Goal: Task Accomplishment & Management: Use online tool/utility

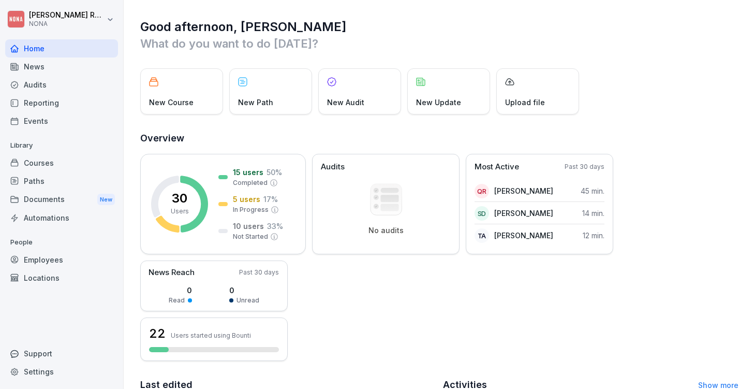
click at [70, 165] on div "Courses" at bounding box center [61, 163] width 113 height 18
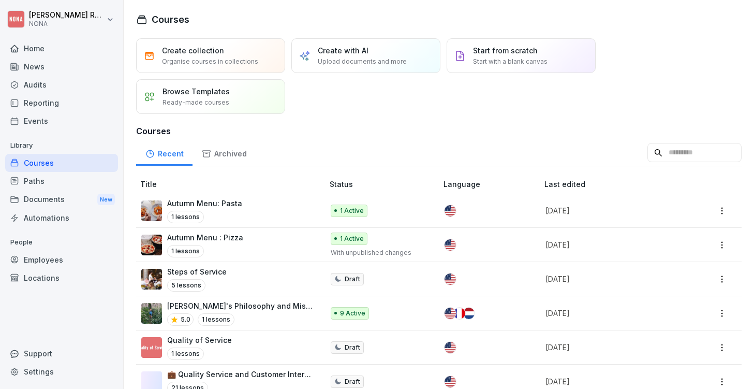
click at [279, 208] on div "Autumn Menu: Pasta 1 lessons" at bounding box center [227, 210] width 172 height 25
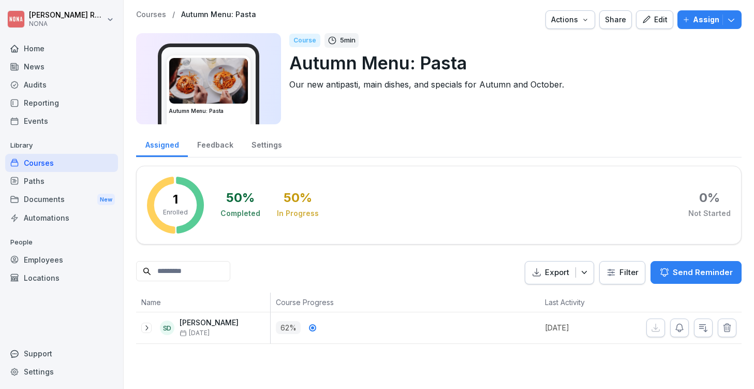
click at [710, 19] on p "Assign" at bounding box center [706, 19] width 26 height 11
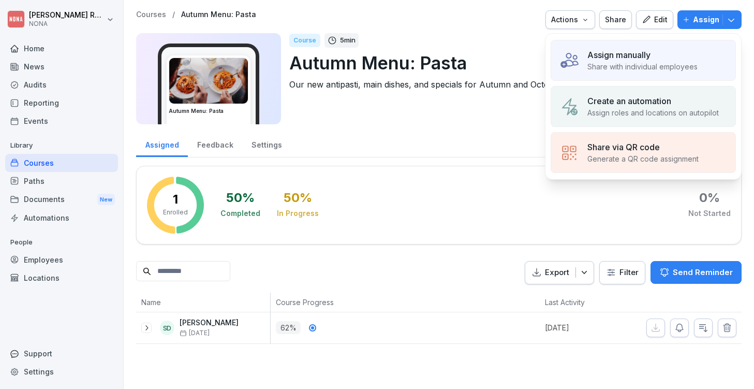
click at [672, 104] on div "Create an automation" at bounding box center [652, 101] width 131 height 12
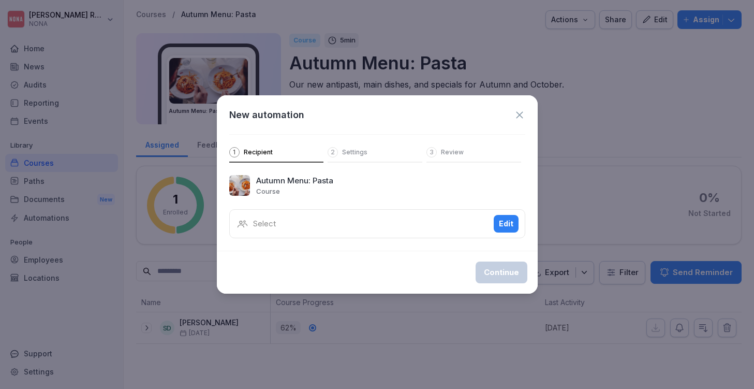
click at [459, 226] on div "Select Edit" at bounding box center [377, 223] width 296 height 29
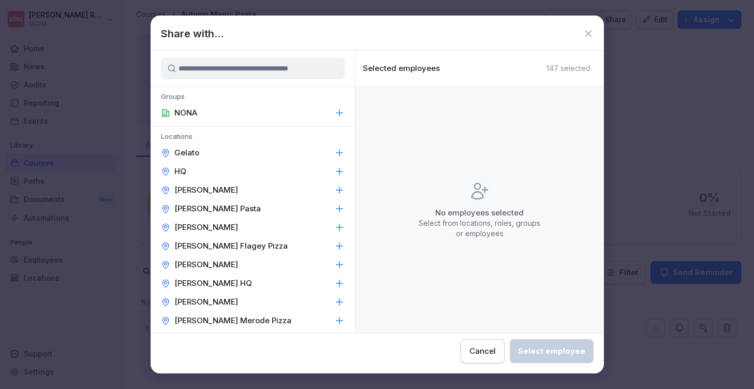
click at [285, 185] on div "[PERSON_NAME]" at bounding box center [253, 190] width 204 height 19
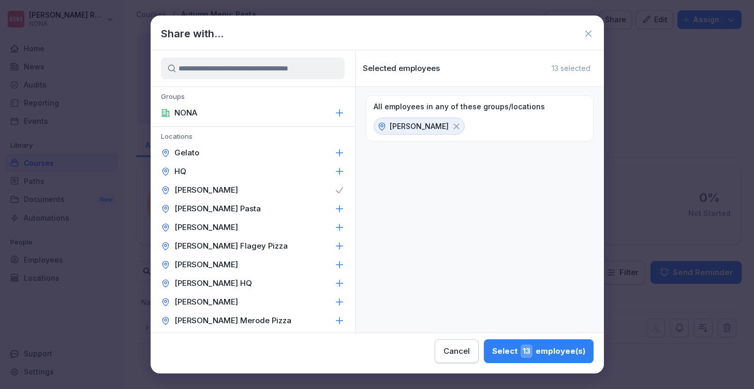
click at [277, 204] on div "NONA Bailli Pasta" at bounding box center [253, 208] width 204 height 19
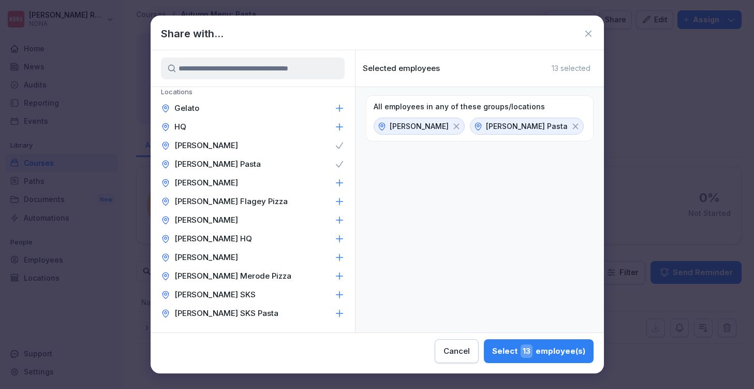
scroll to position [45, 0]
click at [246, 307] on div "[PERSON_NAME] SKS Pasta" at bounding box center [253, 312] width 204 height 19
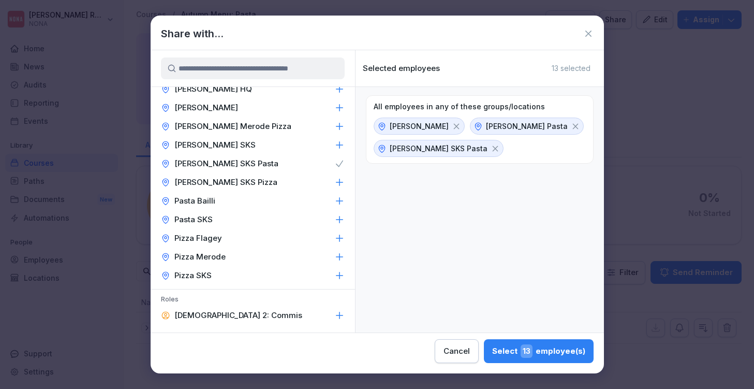
scroll to position [195, 0]
click at [244, 222] on div "Pasta SKS" at bounding box center [253, 219] width 204 height 19
click at [325, 220] on div "Pasta SKS" at bounding box center [253, 219] width 204 height 19
click at [589, 33] on icon at bounding box center [588, 33] width 10 height 10
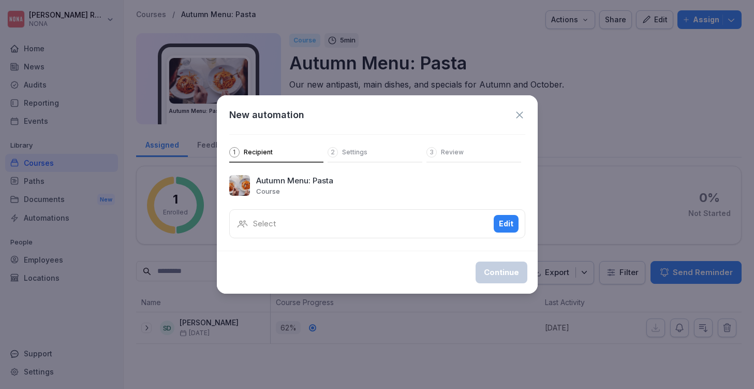
click at [523, 112] on icon at bounding box center [519, 114] width 11 height 11
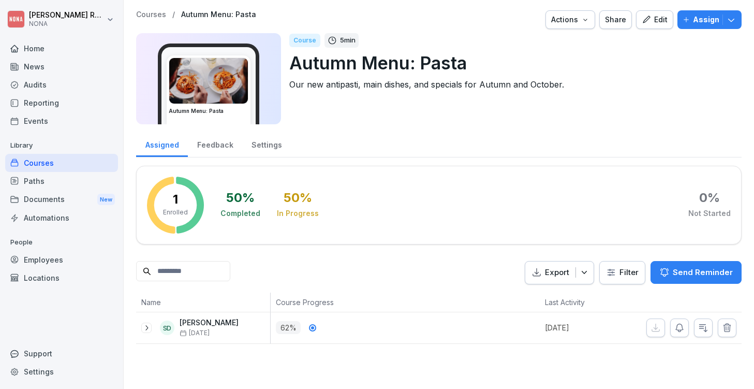
click at [65, 262] on div "Employees" at bounding box center [61, 259] width 113 height 18
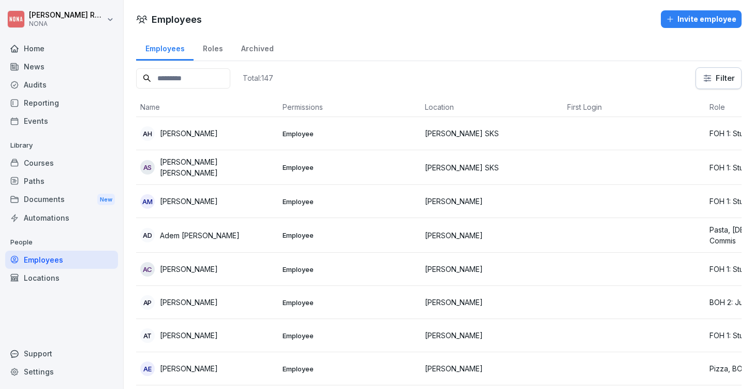
click at [55, 274] on div "Locations" at bounding box center [61, 278] width 113 height 18
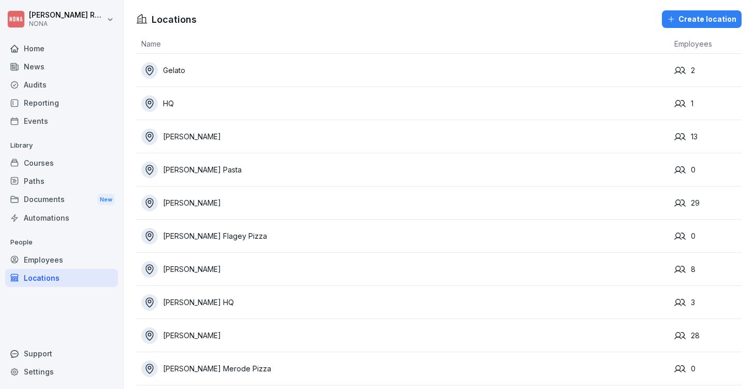
click at [308, 169] on div "NONA Bailli Pasta" at bounding box center [405, 169] width 528 height 17
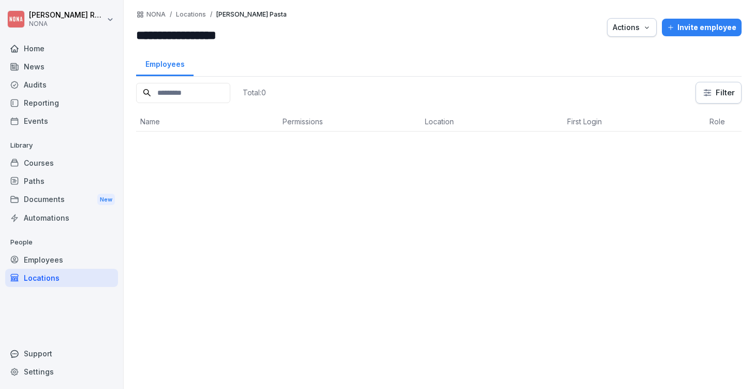
click at [646, 29] on icon "button" at bounding box center [647, 27] width 8 height 8
click at [607, 68] on p "Delete location" at bounding box center [592, 69] width 52 height 9
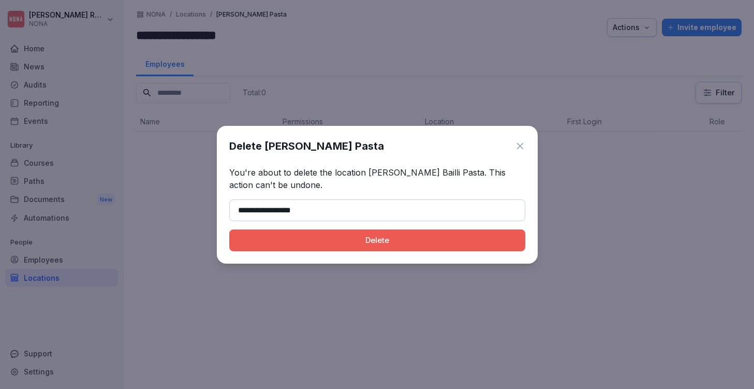
type input "**********"
click at [388, 236] on div "Delete" at bounding box center [376, 239] width 279 height 11
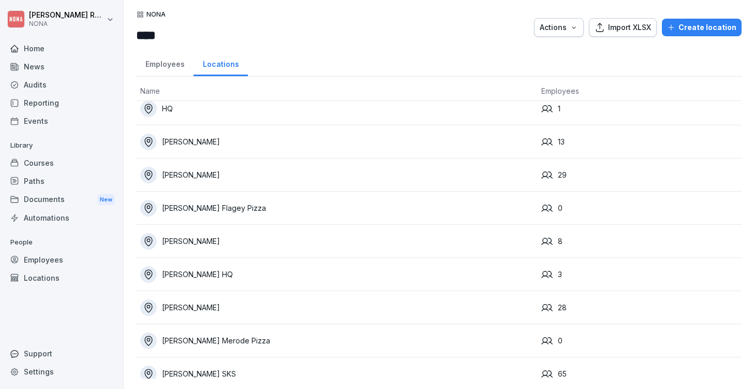
scroll to position [43, 0]
click at [328, 207] on div "NONA Flagey Pizza" at bounding box center [336, 207] width 393 height 17
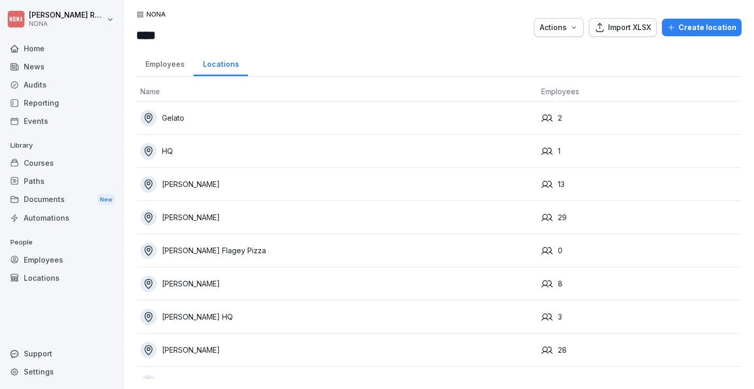
click at [262, 253] on div "[PERSON_NAME] Flagey Pizza" at bounding box center [336, 250] width 393 height 17
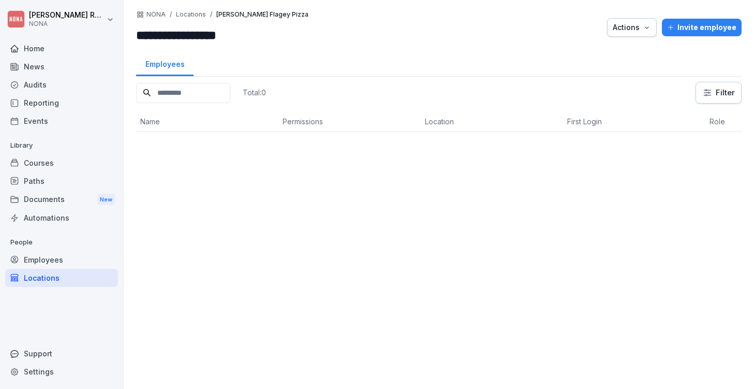
click at [616, 31] on div "Actions" at bounding box center [632, 27] width 38 height 11
click at [603, 74] on div "Delete location" at bounding box center [601, 70] width 115 height 18
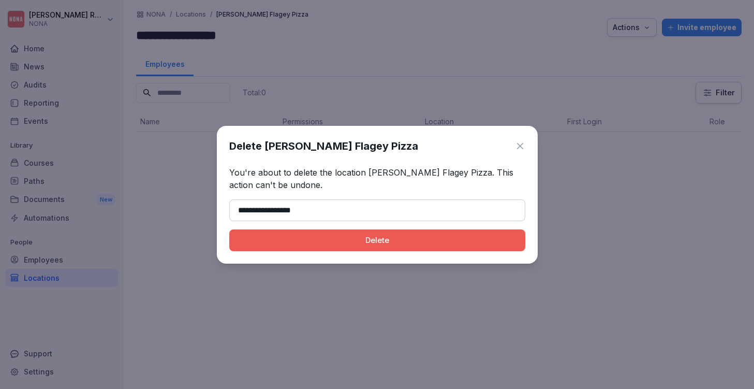
click at [435, 248] on button "Delete" at bounding box center [377, 240] width 296 height 22
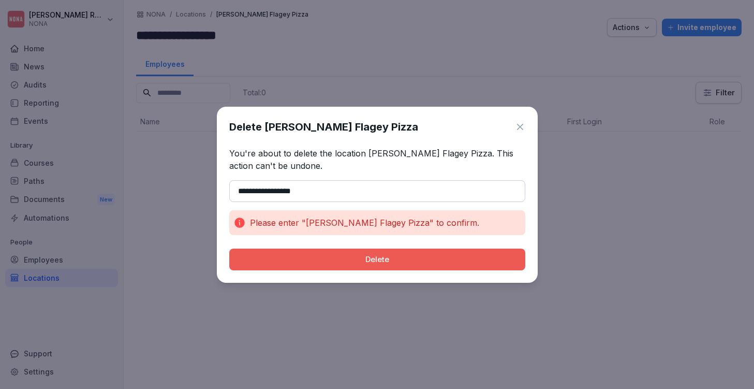
drag, startPoint x: 255, startPoint y: 189, endPoint x: 244, endPoint y: 191, distance: 11.5
click at [244, 191] on input "**********" at bounding box center [377, 191] width 296 height 22
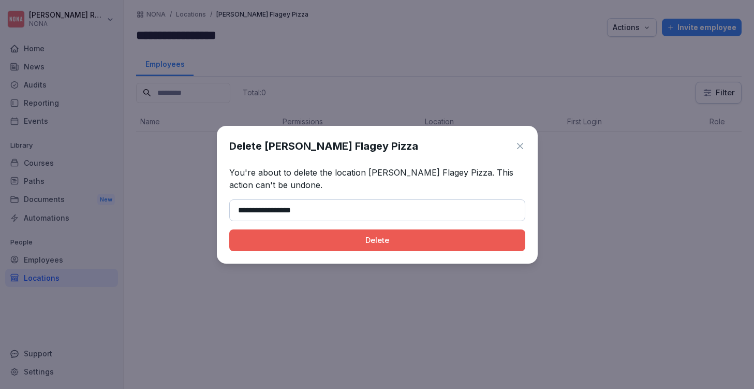
type input "**********"
click at [288, 242] on div "Delete" at bounding box center [376, 239] width 279 height 11
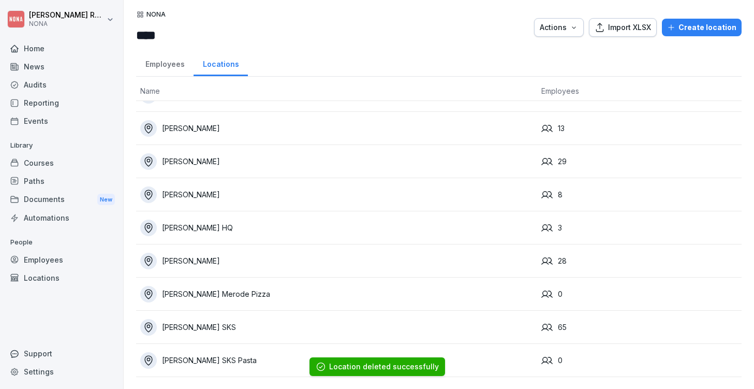
scroll to position [61, 0]
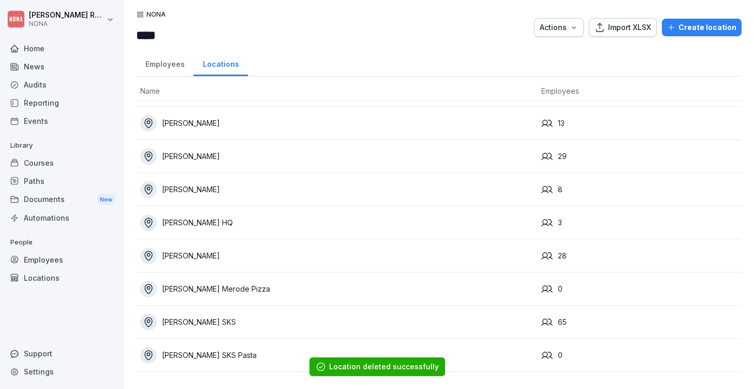
click at [229, 283] on div "[PERSON_NAME] Merode Pizza" at bounding box center [336, 288] width 393 height 17
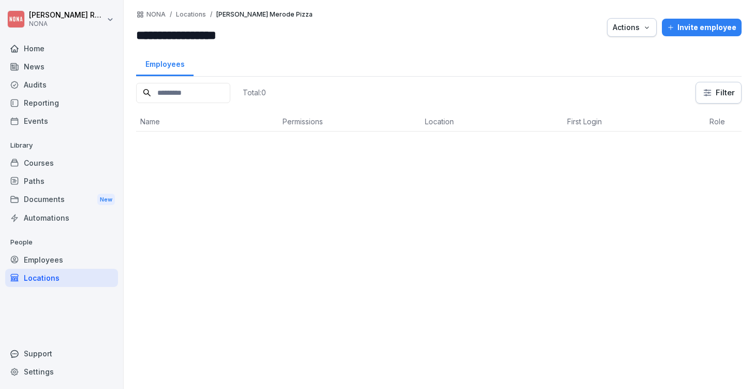
click at [642, 29] on div "Actions" at bounding box center [632, 27] width 38 height 11
click at [615, 76] on div "Delete location" at bounding box center [601, 70] width 115 height 18
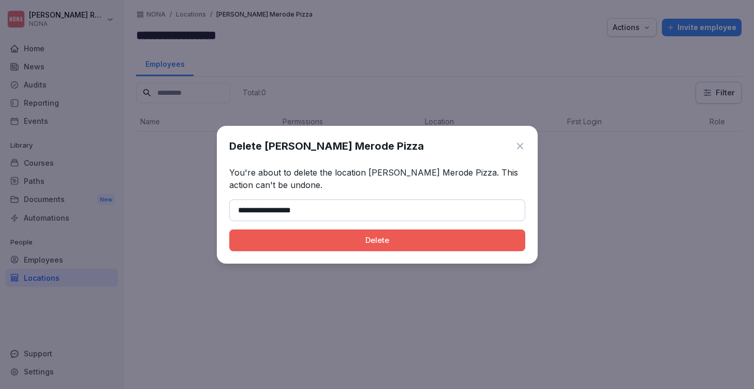
type input "**********"
click at [405, 240] on div "Delete" at bounding box center [376, 239] width 279 height 11
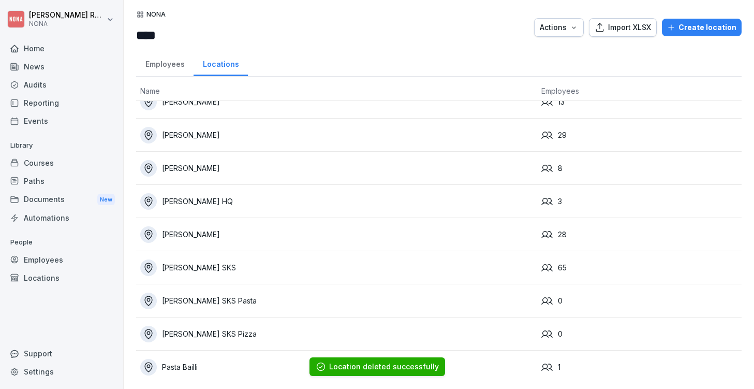
scroll to position [84, 0]
click at [330, 305] on div "[PERSON_NAME] SKS Pasta" at bounding box center [336, 299] width 393 height 17
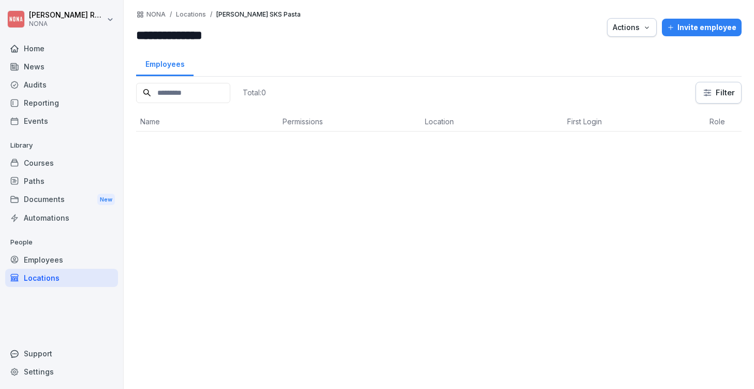
click at [637, 26] on div "Actions" at bounding box center [632, 27] width 38 height 11
click at [601, 64] on div "Delete location" at bounding box center [601, 70] width 115 height 18
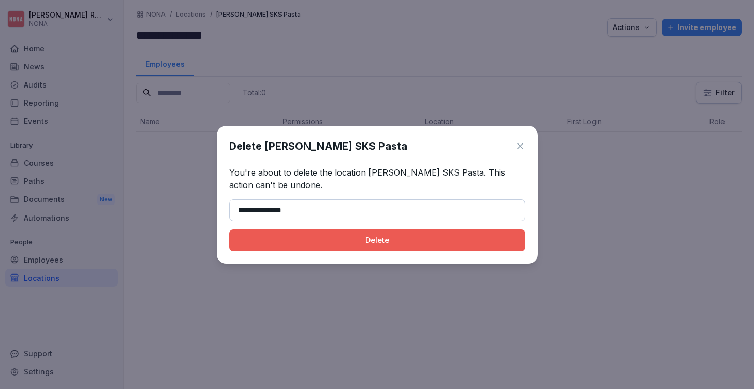
type input "**********"
click at [354, 240] on div "Delete" at bounding box center [376, 239] width 279 height 11
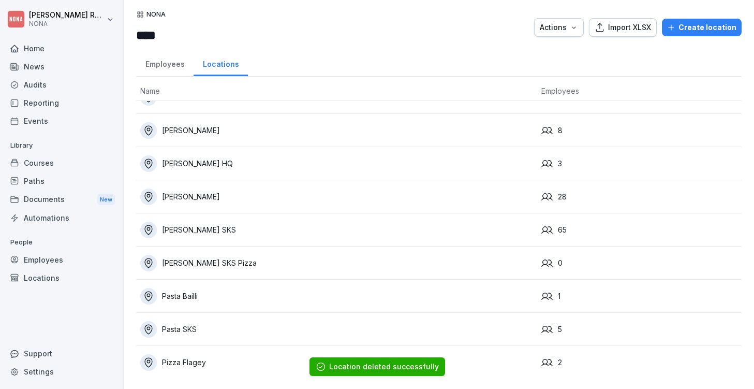
scroll to position [126, 0]
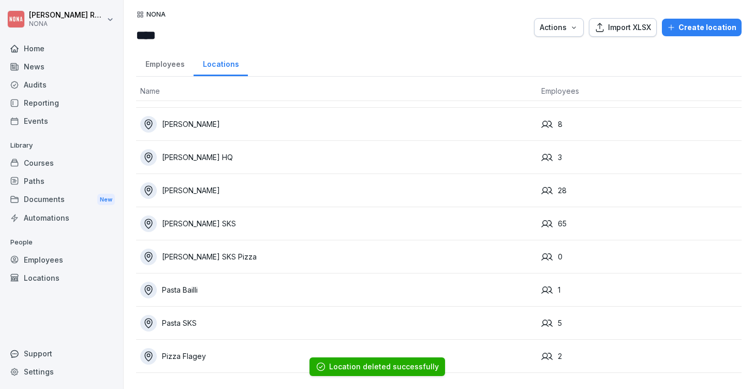
click at [314, 261] on div "NONA SKS Pizza" at bounding box center [336, 256] width 393 height 17
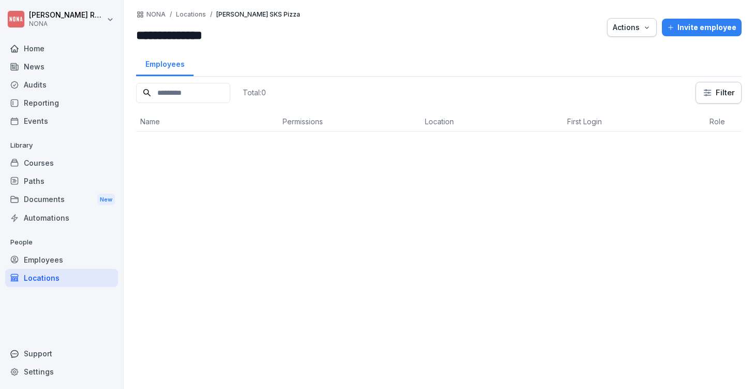
click at [635, 23] on div "Actions" at bounding box center [632, 27] width 38 height 11
click at [616, 65] on p "Delete location" at bounding box center [592, 69] width 52 height 9
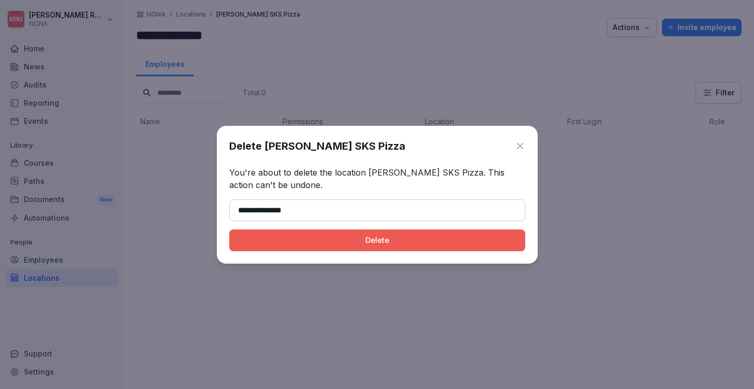
type input "**********"
click at [366, 242] on div "Delete" at bounding box center [376, 239] width 279 height 11
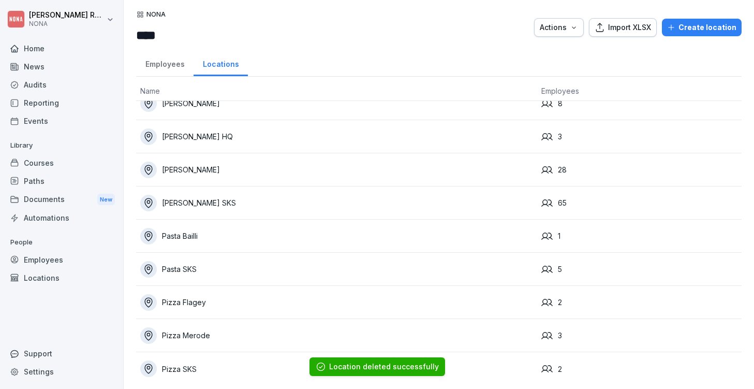
scroll to position [142, 0]
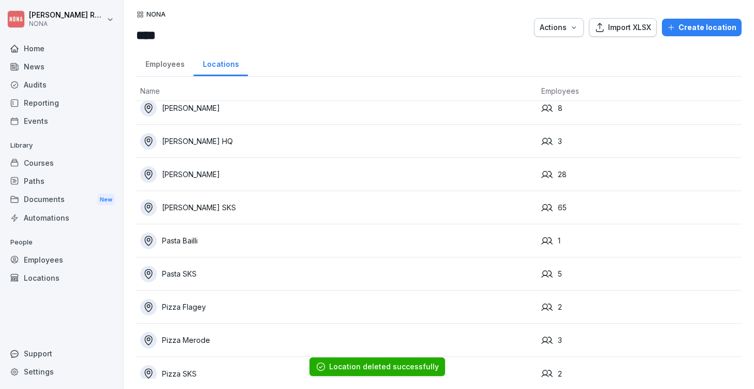
click at [389, 242] on div "Pasta Bailli" at bounding box center [336, 240] width 393 height 17
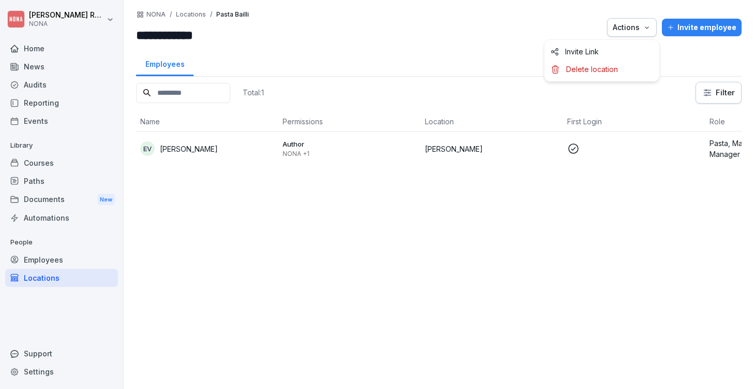
click at [627, 29] on div "Actions" at bounding box center [632, 27] width 38 height 11
click at [462, 62] on html "**********" at bounding box center [377, 194] width 754 height 389
click at [188, 20] on div "**********" at bounding box center [198, 27] width 124 height 34
click at [196, 15] on p "Locations" at bounding box center [191, 14] width 30 height 7
click at [47, 271] on div "Locations" at bounding box center [61, 278] width 113 height 18
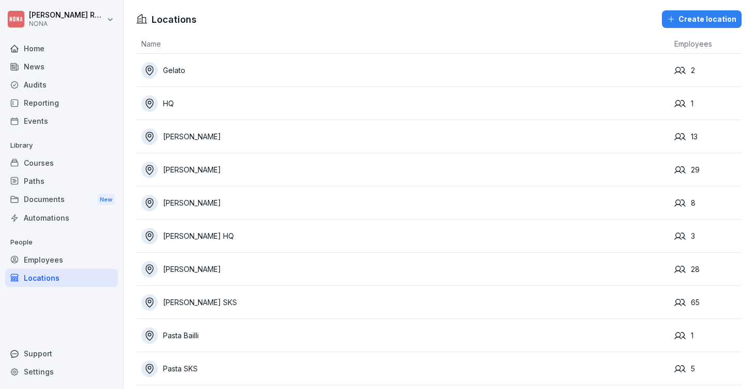
click at [203, 144] on div "[PERSON_NAME]" at bounding box center [405, 136] width 528 height 17
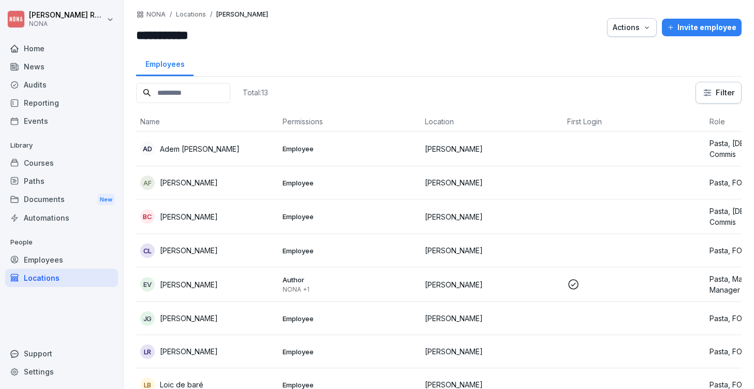
click at [214, 94] on input at bounding box center [183, 93] width 94 height 20
type input "*"
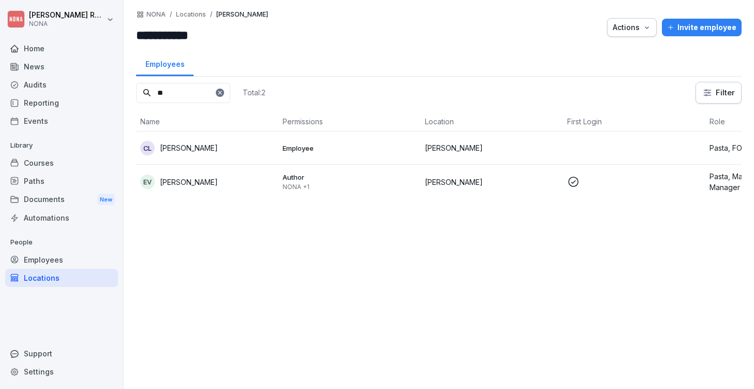
type input "**"
click at [191, 17] on p "Locations" at bounding box center [191, 14] width 30 height 7
click at [175, 9] on div "**********" at bounding box center [439, 194] width 630 height 389
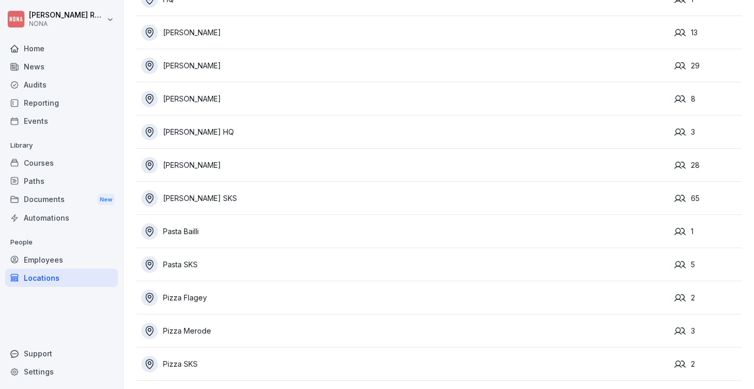
scroll to position [104, 0]
click at [311, 232] on div "Pasta Bailli" at bounding box center [405, 231] width 528 height 17
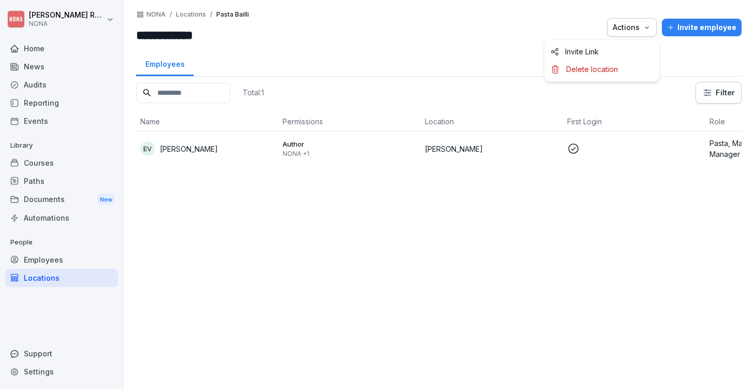
click at [641, 27] on div "Actions" at bounding box center [632, 27] width 38 height 11
click at [604, 65] on p "Delete location" at bounding box center [592, 69] width 52 height 9
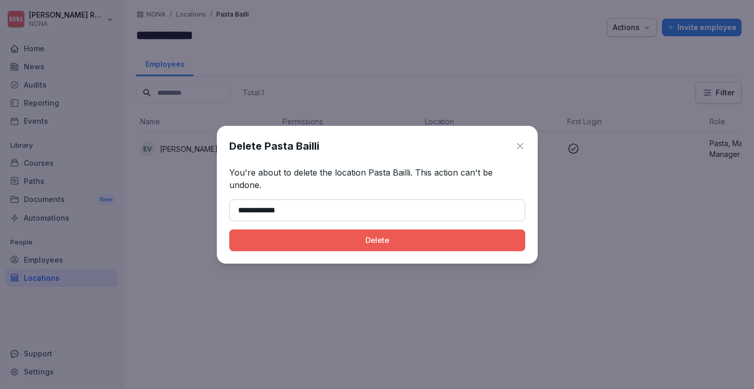
type input "**********"
click at [445, 234] on div "Delete" at bounding box center [376, 239] width 279 height 11
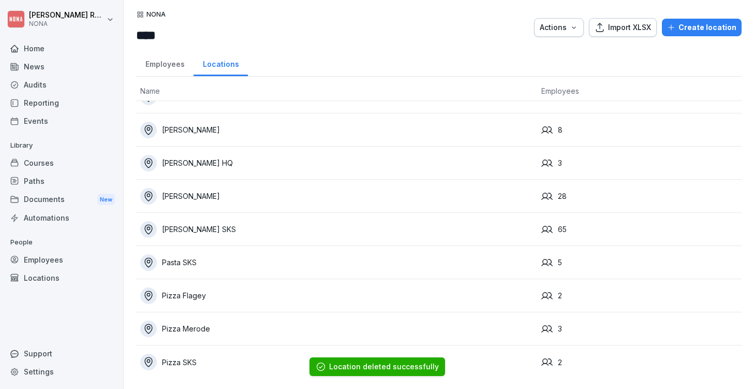
scroll to position [121, 0]
click at [217, 332] on div "Pizza Merode" at bounding box center [336, 328] width 393 height 17
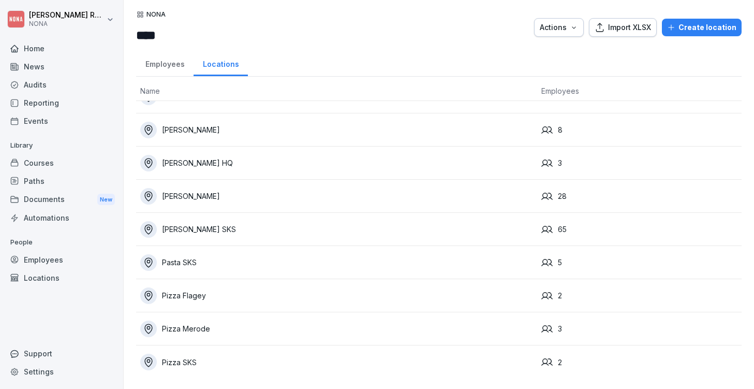
scroll to position [121, 0]
click at [272, 199] on div "[PERSON_NAME]" at bounding box center [336, 196] width 393 height 17
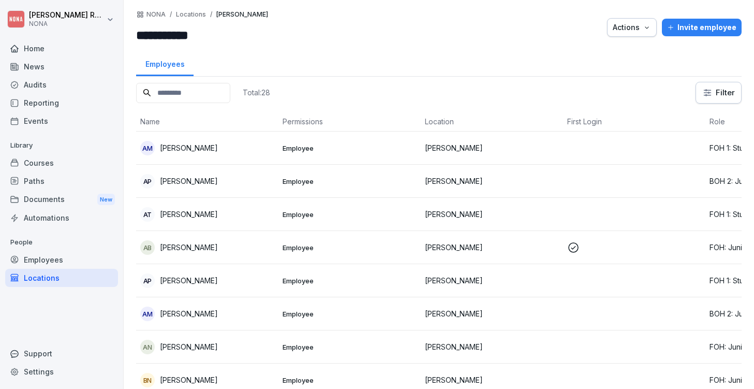
click at [190, 85] on input at bounding box center [183, 93] width 94 height 20
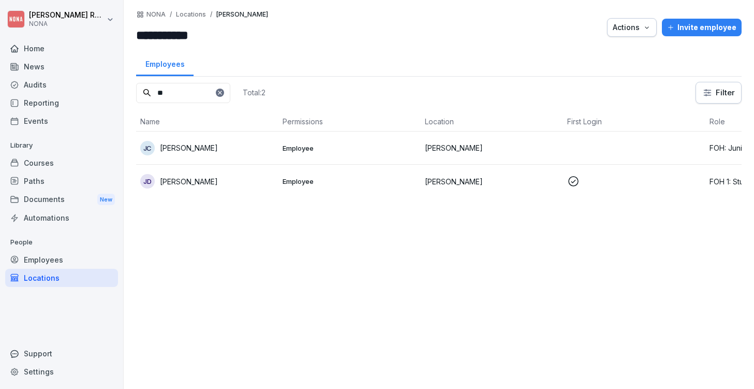
type input "*"
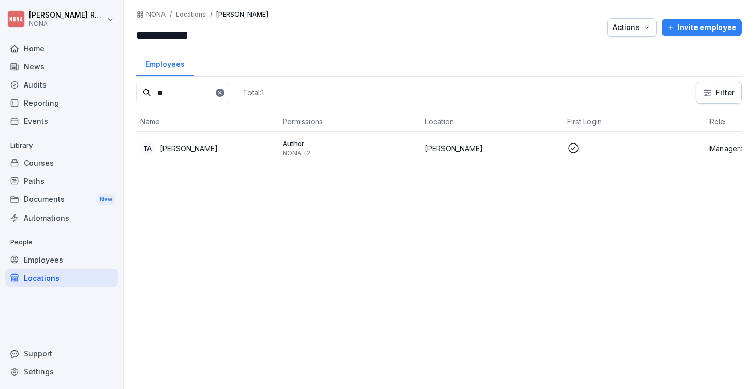
type input "*"
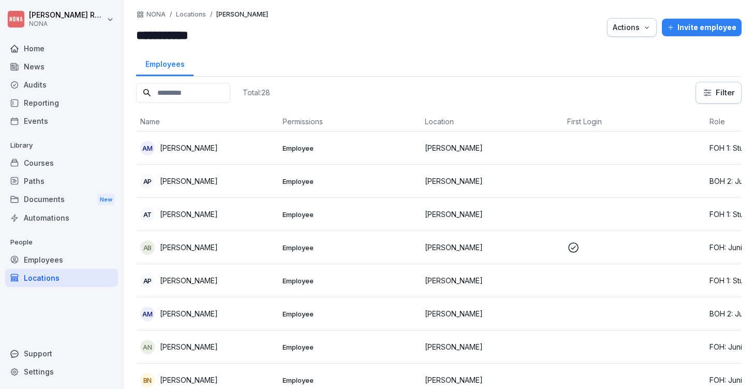
click at [46, 278] on div "Locations" at bounding box center [61, 278] width 113 height 18
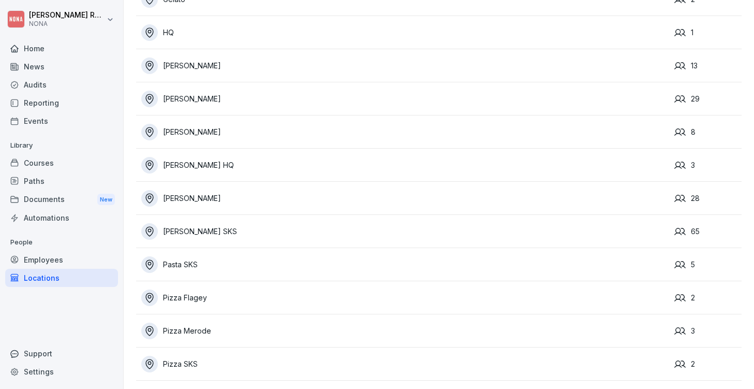
scroll to position [71, 0]
click at [222, 330] on div "Pizza Merode" at bounding box center [405, 330] width 528 height 17
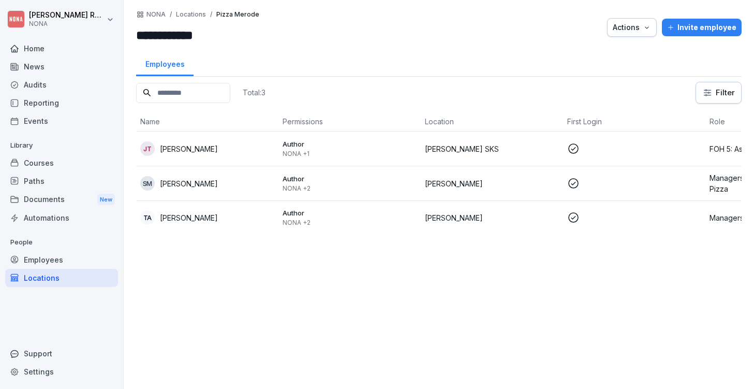
click at [650, 21] on button "Actions" at bounding box center [632, 27] width 50 height 19
click at [623, 73] on div "Delete location" at bounding box center [601, 70] width 115 height 18
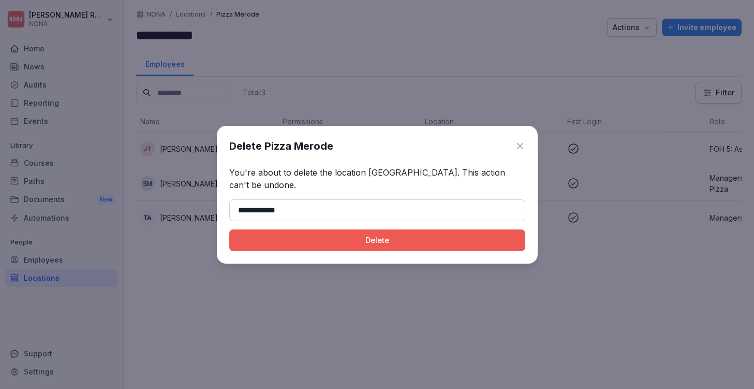
type input "**********"
click at [434, 237] on div "Delete" at bounding box center [376, 239] width 279 height 11
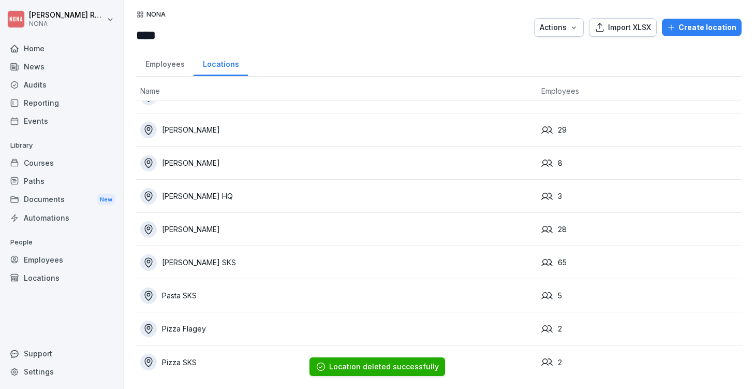
scroll to position [87, 0]
click at [244, 362] on div "Pizza SKS" at bounding box center [336, 361] width 393 height 17
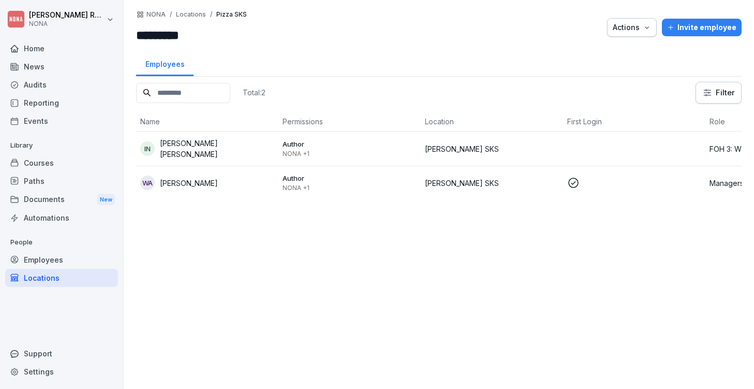
click at [643, 27] on div "Actions" at bounding box center [632, 27] width 38 height 11
click at [614, 70] on p "Delete location" at bounding box center [592, 69] width 52 height 9
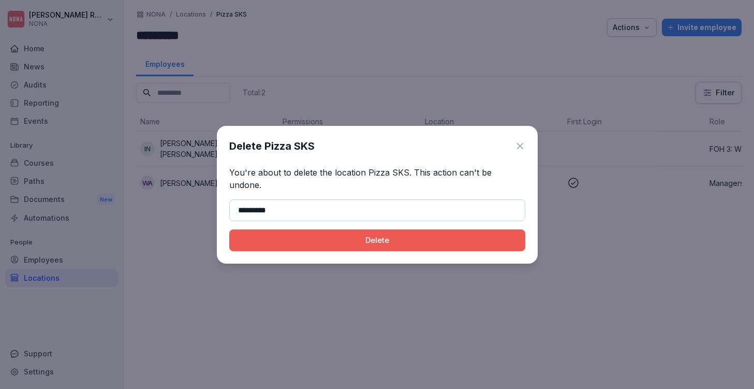
type input "*********"
click at [363, 234] on div "Delete" at bounding box center [376, 239] width 279 height 11
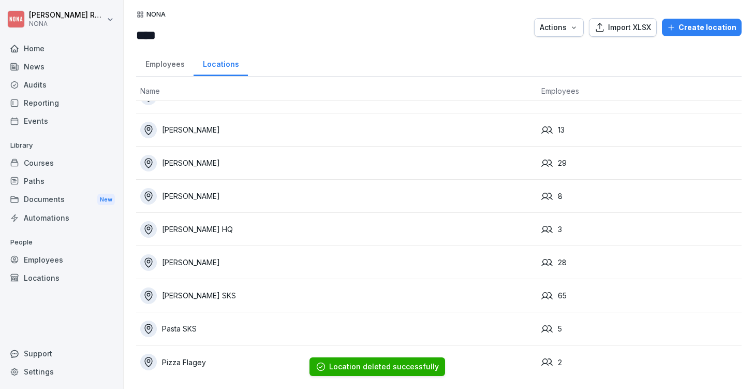
scroll to position [54, 0]
click at [245, 360] on div "Pizza Flagey" at bounding box center [336, 361] width 393 height 17
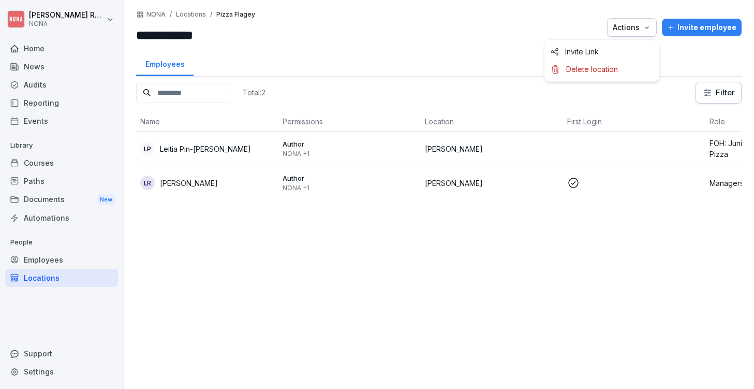
click at [650, 26] on icon "button" at bounding box center [647, 27] width 8 height 8
click at [629, 64] on div "Delete location" at bounding box center [601, 70] width 115 height 18
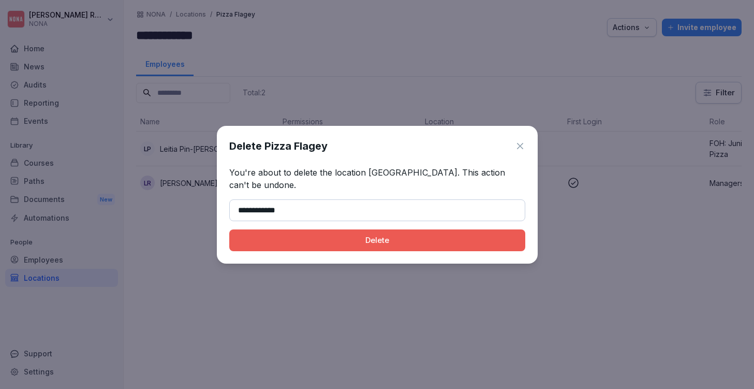
type input "**********"
click at [389, 245] on div "Delete" at bounding box center [376, 239] width 279 height 11
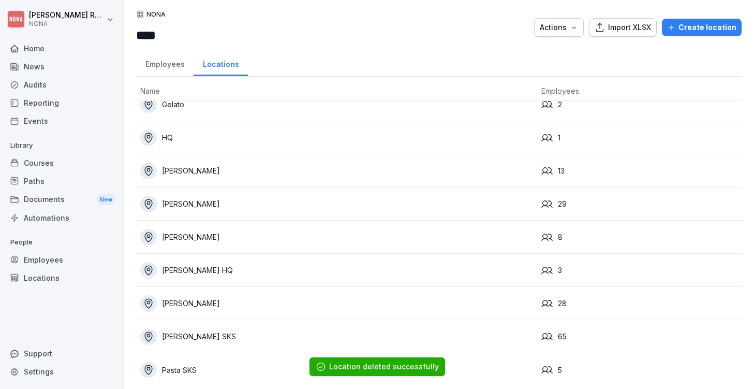
scroll to position [14, 0]
click at [270, 335] on div "[PERSON_NAME] SKS" at bounding box center [336, 335] width 393 height 17
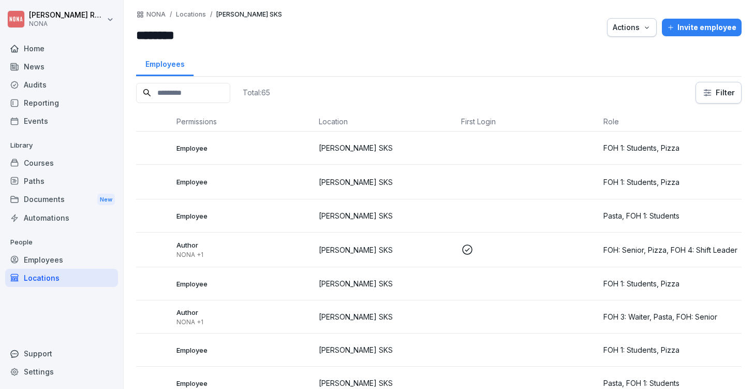
click at [66, 169] on div "Courses" at bounding box center [61, 163] width 113 height 18
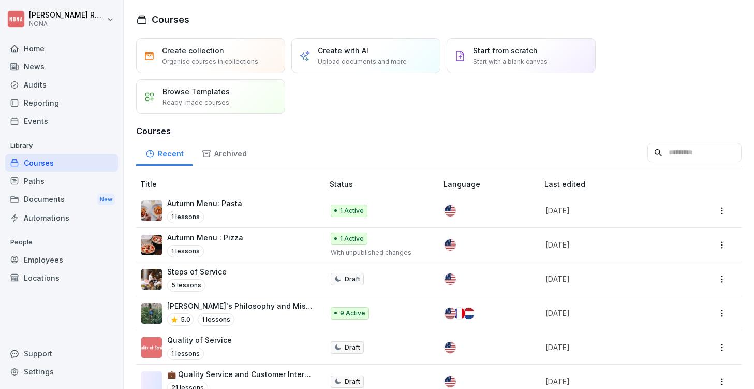
click at [259, 209] on div "Autumn Menu: Pasta 1 lessons" at bounding box center [227, 210] width 172 height 25
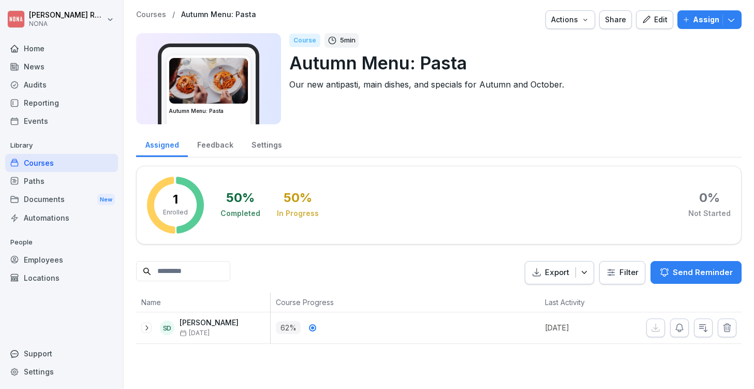
click at [730, 21] on icon "button" at bounding box center [731, 20] width 6 height 3
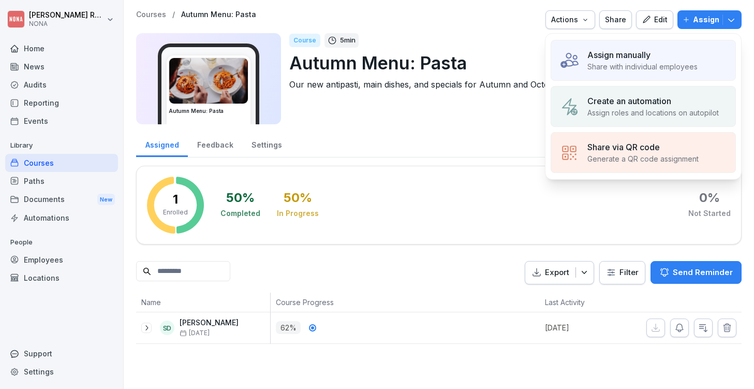
click at [674, 114] on p "Assign roles and locations on autopilot" at bounding box center [652, 112] width 131 height 11
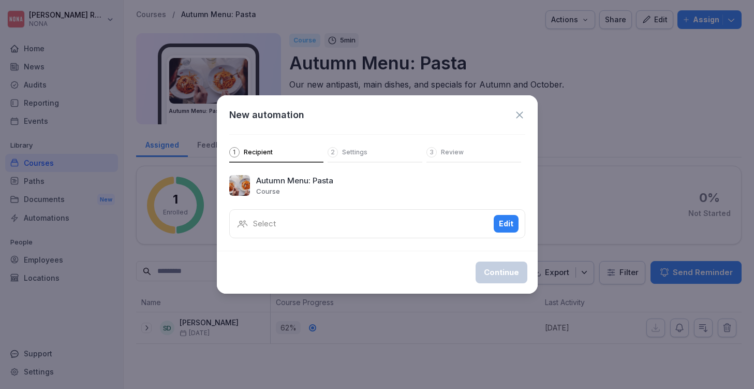
click at [372, 156] on div "2 Settings" at bounding box center [374, 155] width 95 height 16
click at [352, 151] on p "Settings" at bounding box center [354, 152] width 25 height 8
click at [491, 227] on div "Select Edit" at bounding box center [377, 223] width 296 height 29
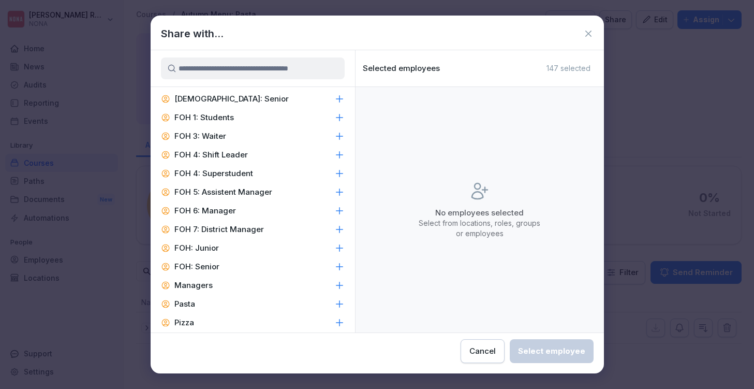
scroll to position [383, 0]
click at [211, 295] on div "Pasta" at bounding box center [253, 304] width 204 height 19
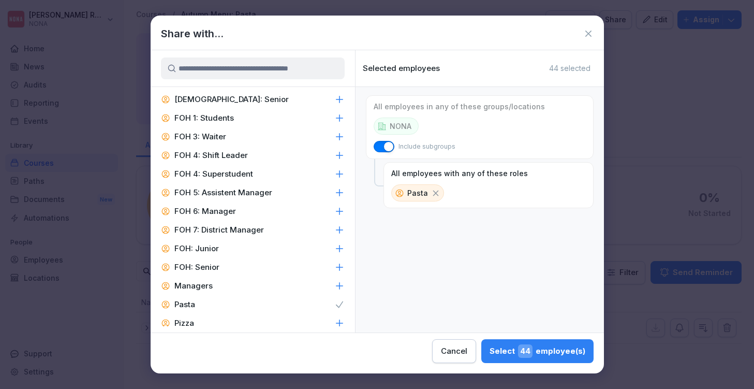
click at [204, 314] on div "Pizza" at bounding box center [253, 323] width 204 height 19
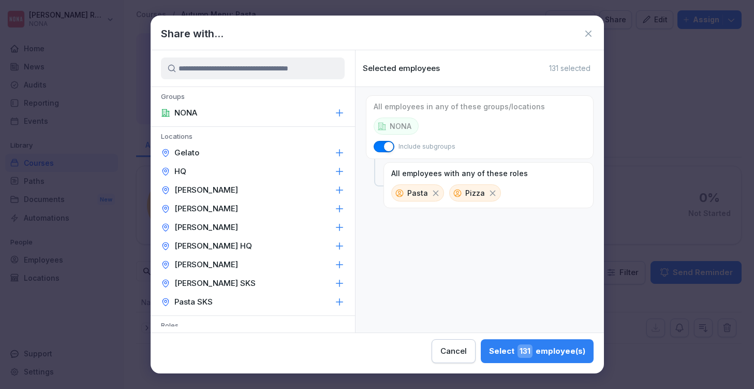
scroll to position [0, 0]
click at [489, 193] on icon at bounding box center [492, 193] width 6 height 6
click at [221, 187] on div "[PERSON_NAME]" at bounding box center [253, 190] width 204 height 19
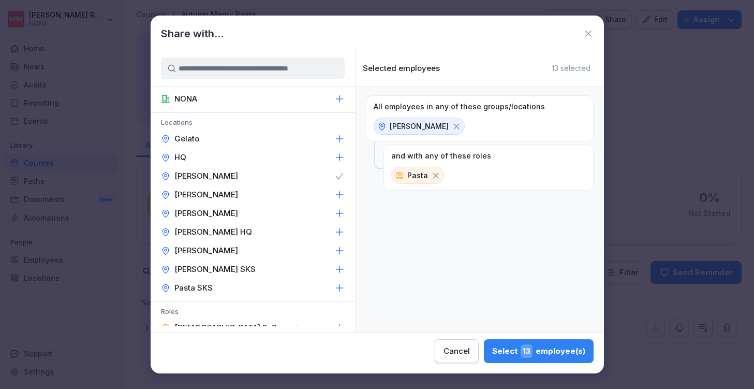
scroll to position [16, 0]
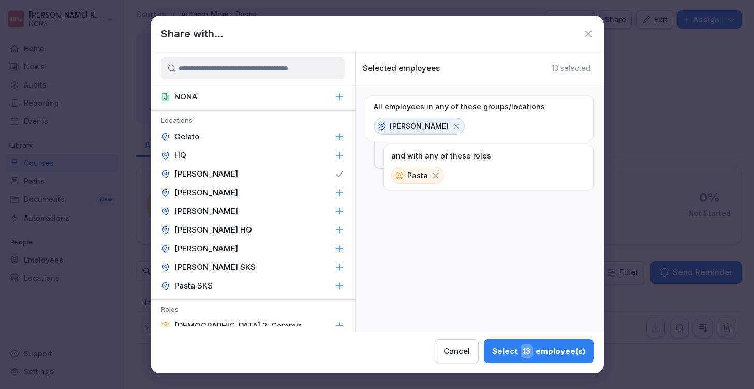
click at [214, 285] on div "Pasta SKS" at bounding box center [253, 285] width 204 height 19
click at [592, 29] on icon at bounding box center [588, 33] width 10 height 10
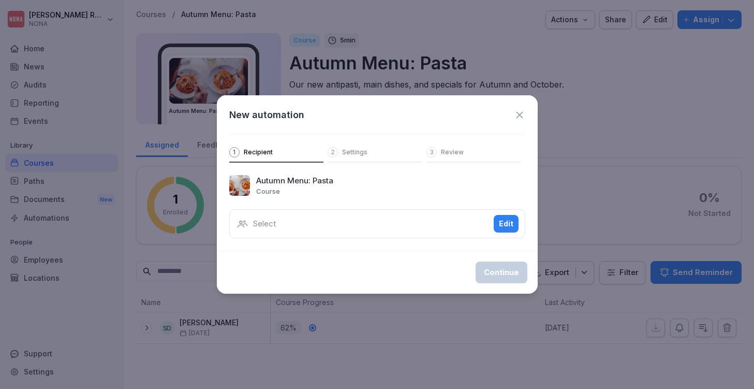
click at [520, 111] on icon at bounding box center [519, 114] width 11 height 11
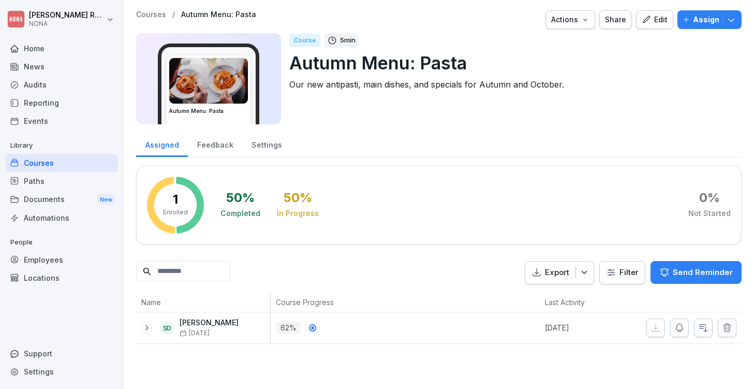
click at [56, 276] on div "Locations" at bounding box center [61, 278] width 113 height 18
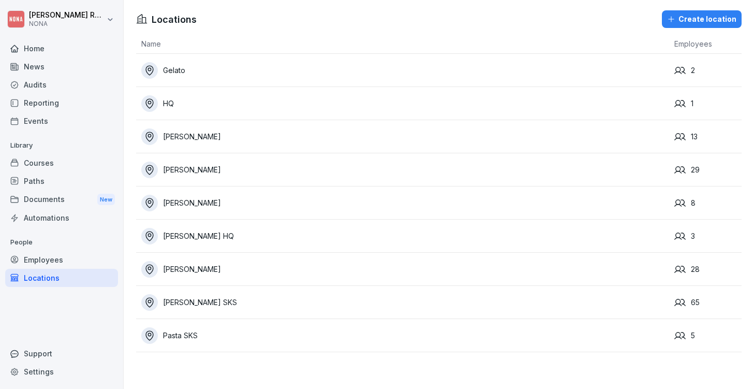
click at [278, 304] on div "[PERSON_NAME] SKS" at bounding box center [405, 302] width 528 height 17
click at [225, 325] on td "Pasta SKS" at bounding box center [402, 335] width 533 height 33
click at [215, 297] on div "[PERSON_NAME] SKS" at bounding box center [405, 302] width 528 height 17
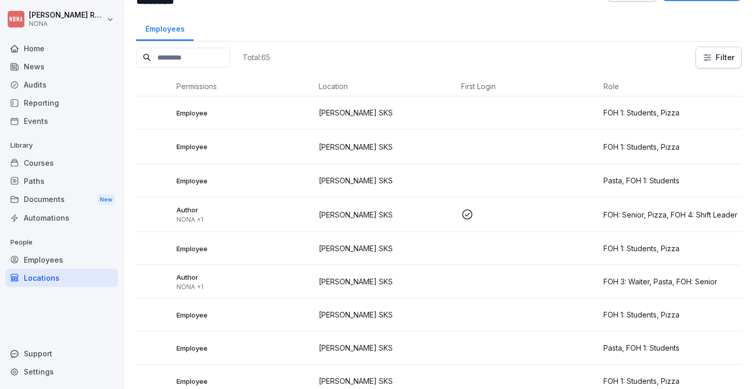
scroll to position [38, 0]
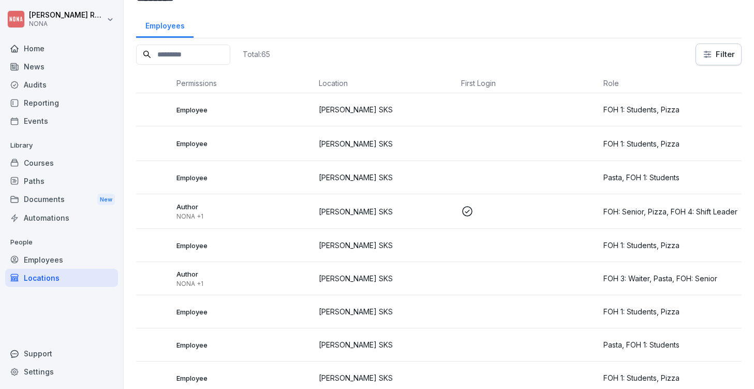
click at [68, 259] on div "Employees" at bounding box center [61, 259] width 113 height 18
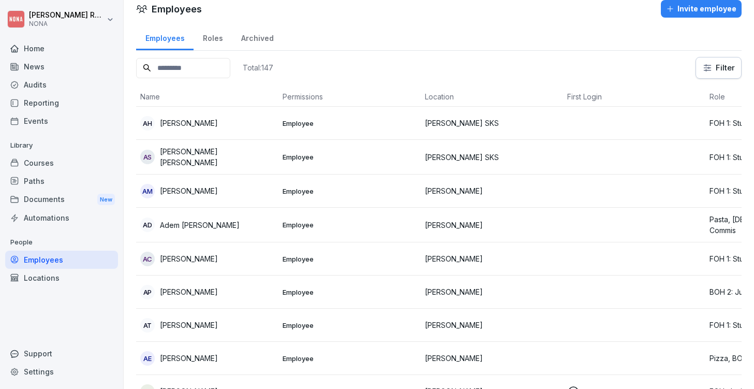
click at [65, 160] on div "Courses" at bounding box center [61, 163] width 113 height 18
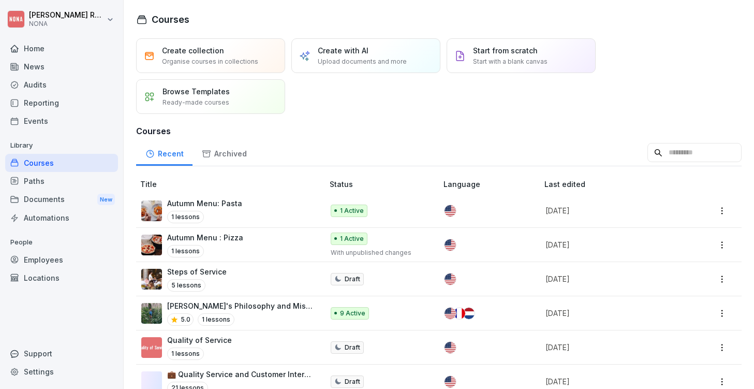
click at [239, 204] on p "Autumn Menu: Pasta" at bounding box center [204, 203] width 75 height 11
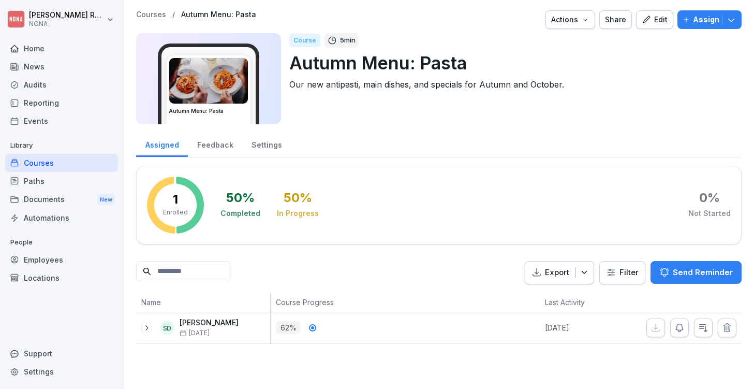
click at [688, 20] on icon "button" at bounding box center [685, 19] width 5 height 5
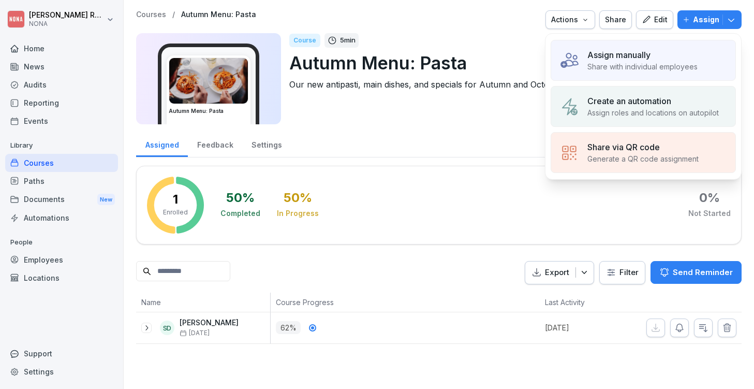
click at [640, 106] on p "Create an automation" at bounding box center [629, 101] width 84 height 12
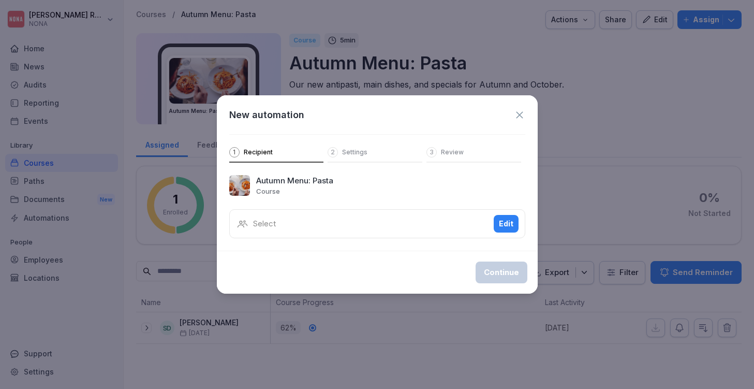
click at [501, 218] on div "Edit" at bounding box center [506, 223] width 14 height 11
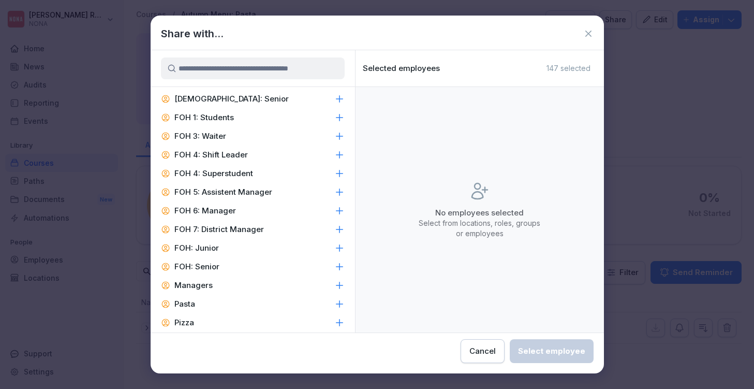
scroll to position [383, 0]
click at [200, 295] on div "Pasta" at bounding box center [253, 304] width 204 height 19
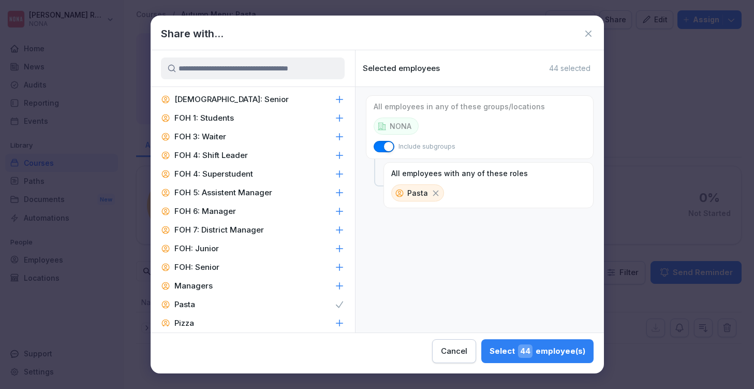
click at [489, 352] on div "Select 44 employee(s)" at bounding box center [537, 350] width 96 height 13
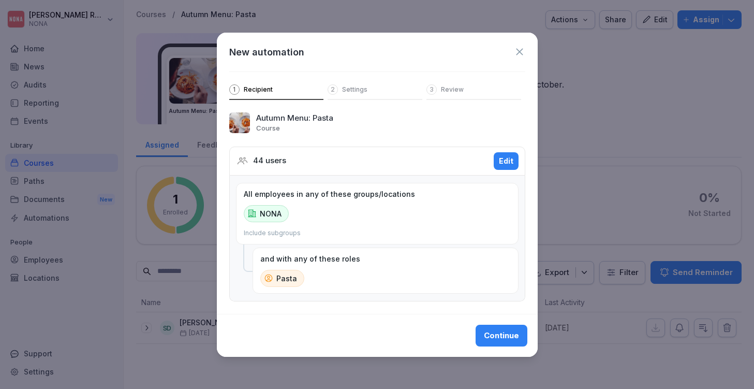
click at [517, 52] on icon at bounding box center [519, 51] width 11 height 11
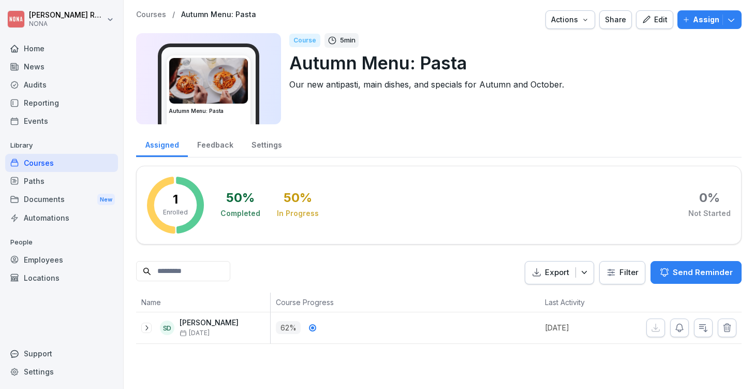
click at [62, 262] on div "Employees" at bounding box center [61, 259] width 113 height 18
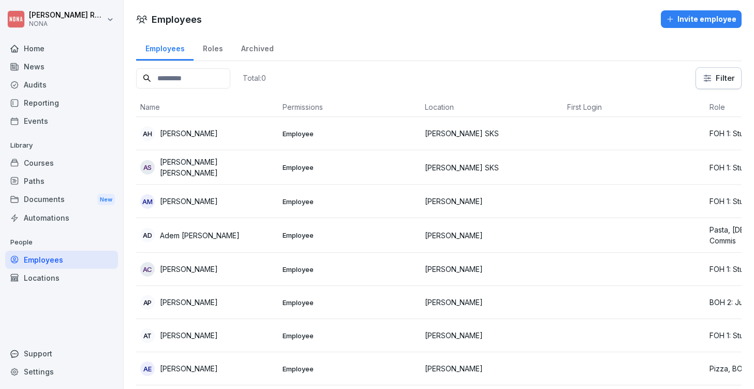
click at [58, 280] on div "Locations" at bounding box center [61, 278] width 113 height 18
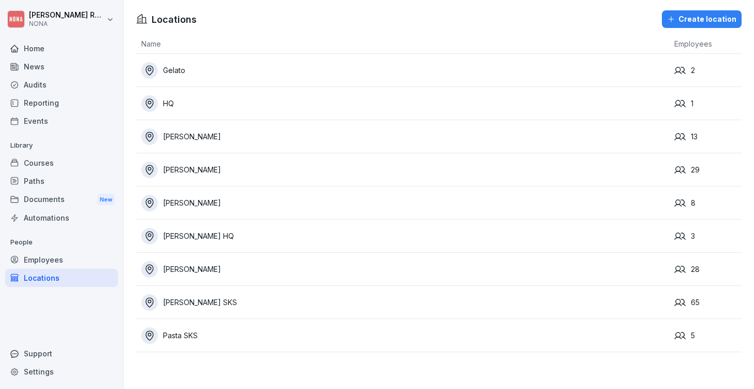
click at [240, 305] on div "[PERSON_NAME] SKS" at bounding box center [405, 302] width 528 height 17
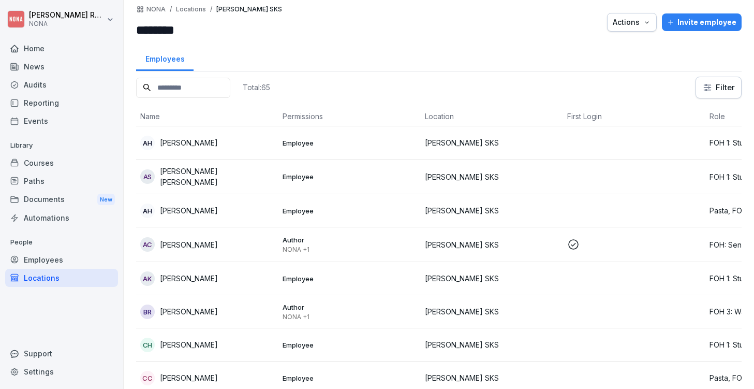
scroll to position [2, 0]
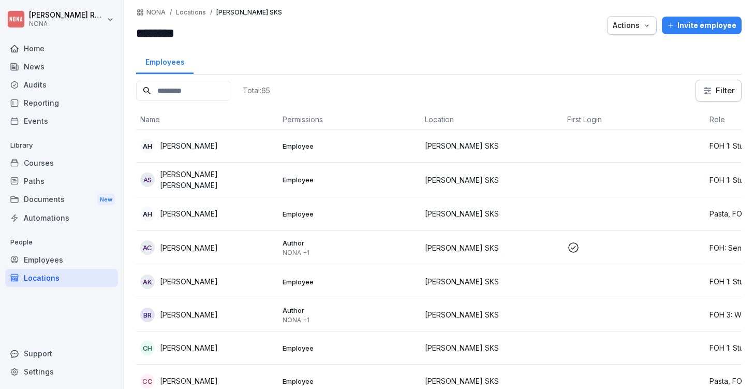
click at [44, 158] on div "Courses" at bounding box center [61, 163] width 113 height 18
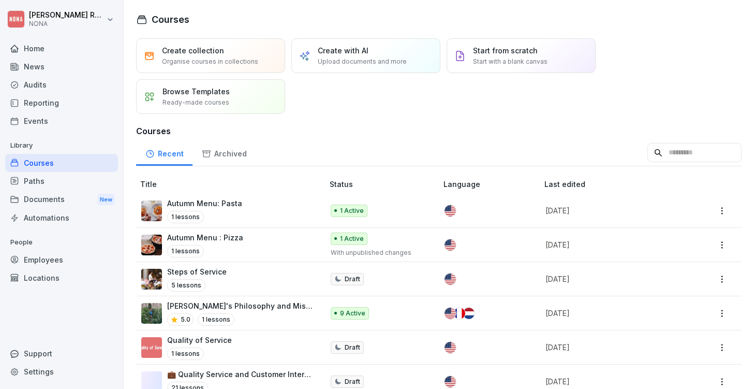
click at [212, 202] on p "Autumn Menu: Pasta" at bounding box center [204, 203] width 75 height 11
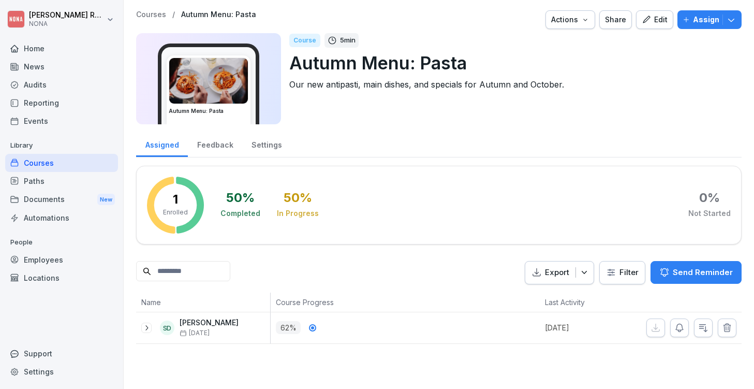
click at [692, 19] on div "Assign" at bounding box center [709, 19] width 54 height 11
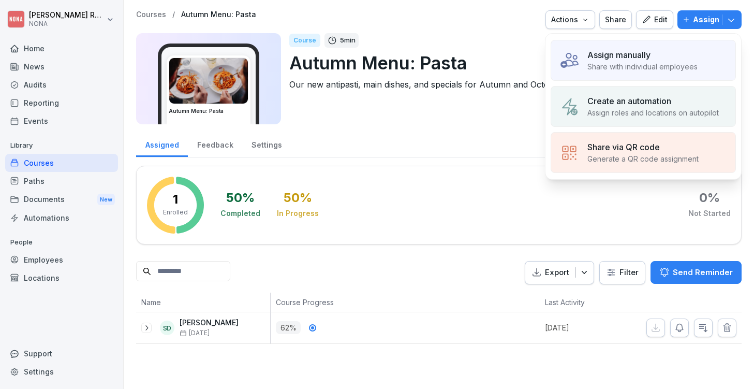
click at [630, 97] on p "Create an automation" at bounding box center [629, 101] width 84 height 12
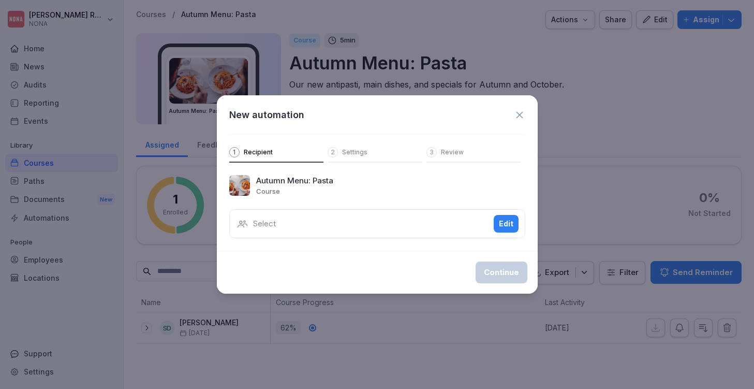
click at [295, 228] on div "Select Edit" at bounding box center [377, 223] width 296 height 29
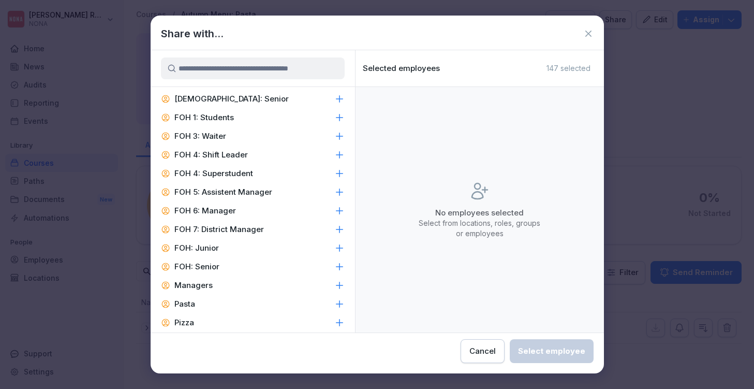
scroll to position [383, 0]
click at [205, 296] on div "Pasta" at bounding box center [253, 304] width 204 height 19
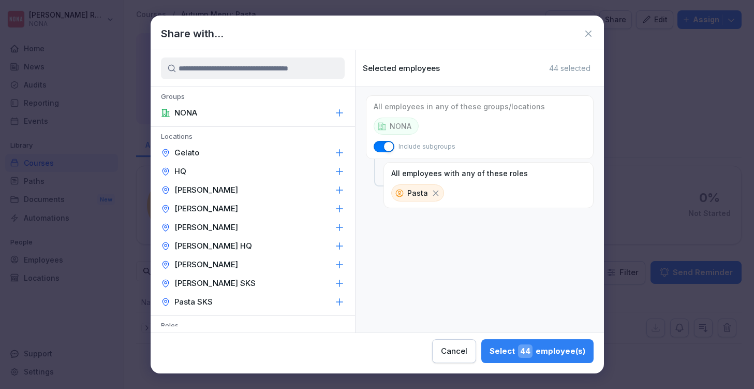
scroll to position [0, 0]
click at [240, 190] on div "[PERSON_NAME]" at bounding box center [253, 190] width 204 height 19
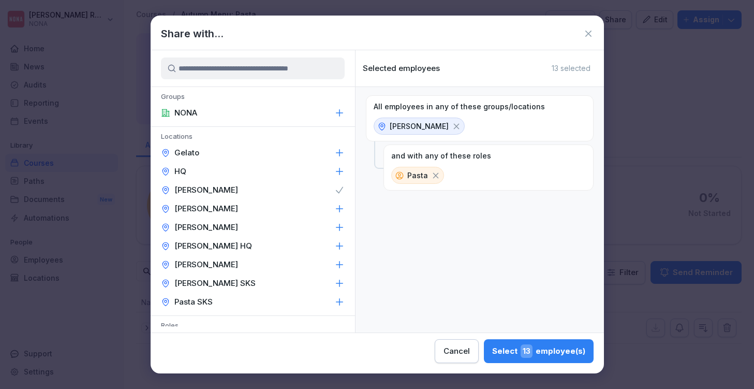
click at [453, 125] on icon at bounding box center [456, 126] width 6 height 6
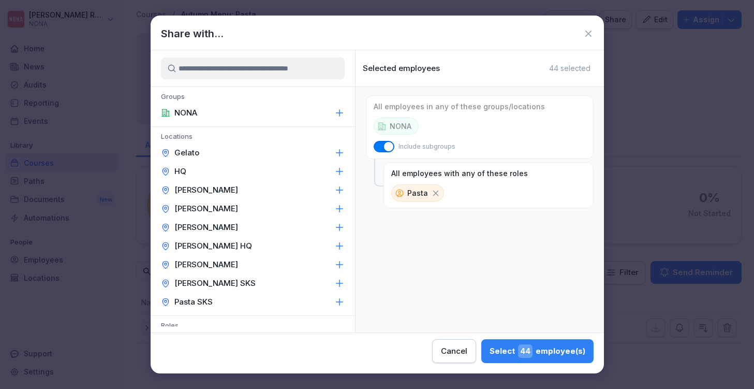
click at [593, 31] on icon at bounding box center [588, 33] width 10 height 10
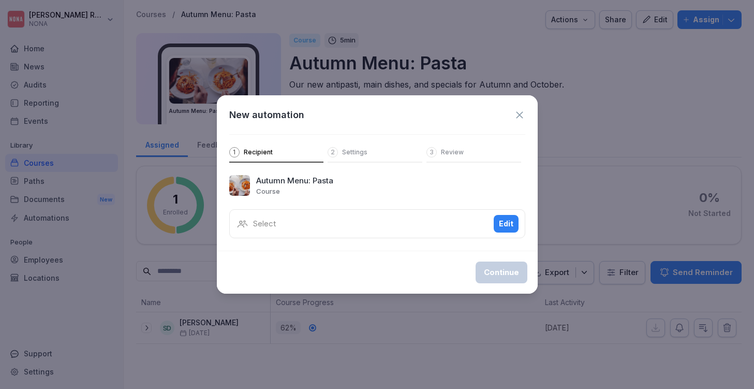
click at [505, 227] on div "Edit" at bounding box center [506, 223] width 14 height 11
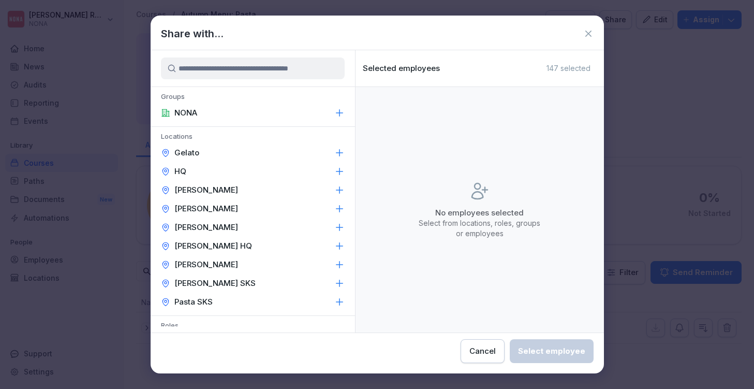
click at [227, 187] on div "[PERSON_NAME]" at bounding box center [253, 190] width 204 height 19
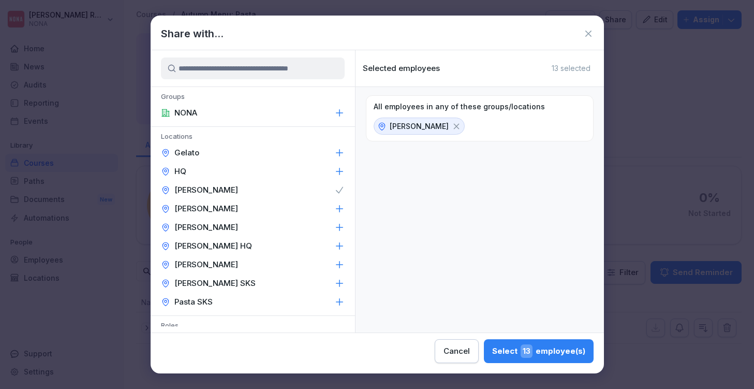
click at [492, 350] on div "Select 13 employee(s)" at bounding box center [538, 350] width 93 height 13
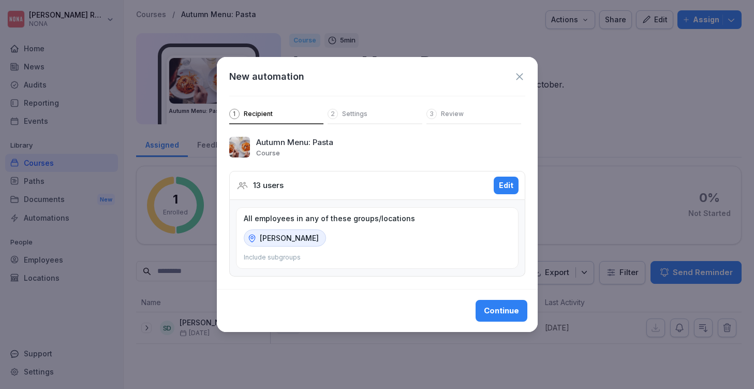
click at [505, 183] on div "Edit" at bounding box center [506, 185] width 14 height 11
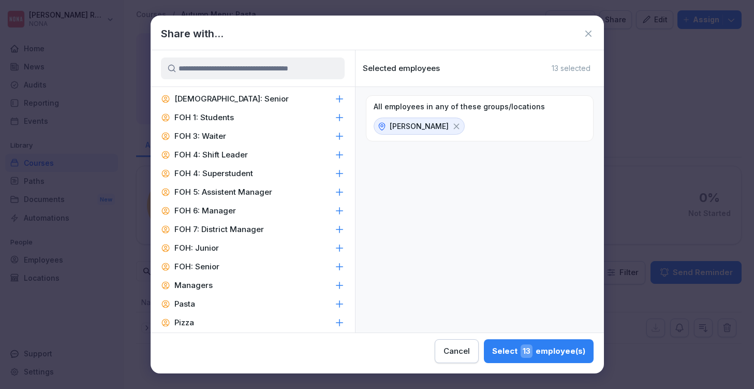
scroll to position [383, 0]
click at [212, 295] on div "Pasta" at bounding box center [253, 304] width 204 height 19
click at [492, 346] on div "Select 13 employee(s)" at bounding box center [538, 350] width 93 height 13
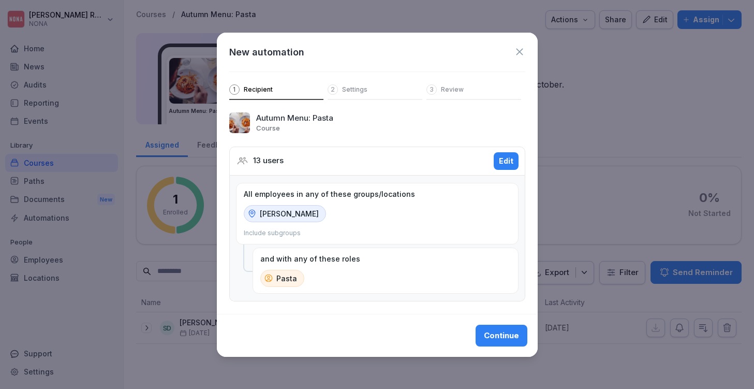
click at [520, 52] on icon at bounding box center [519, 51] width 7 height 7
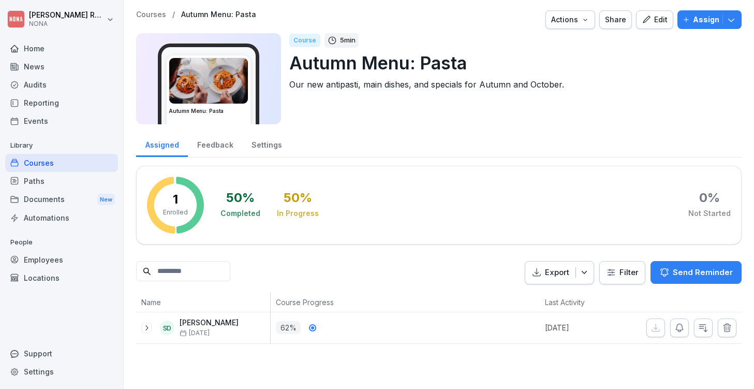
click at [696, 23] on p "Assign" at bounding box center [706, 19] width 26 height 11
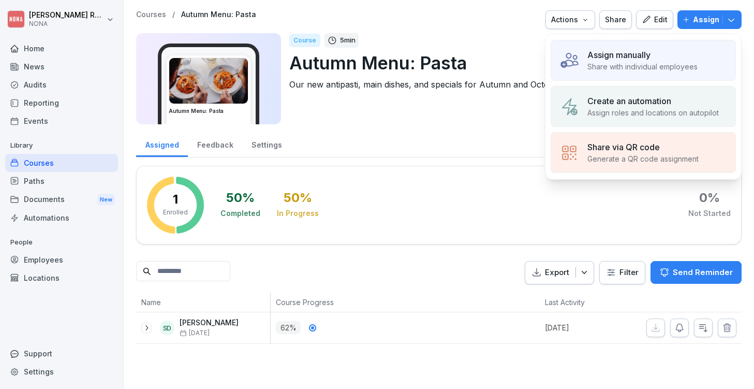
click at [660, 95] on p "Create an automation" at bounding box center [629, 101] width 84 height 12
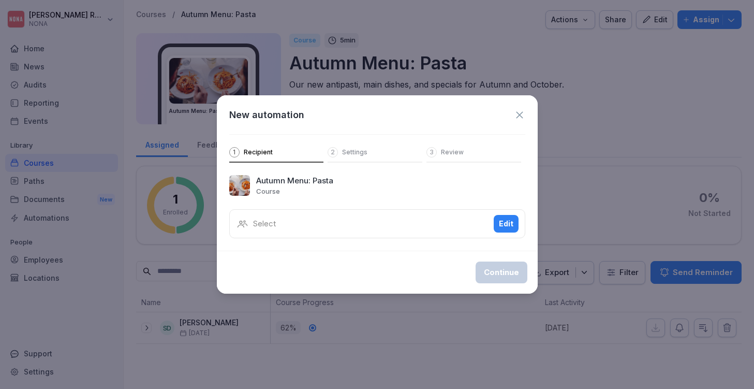
click at [316, 225] on div "Select Edit" at bounding box center [377, 223] width 296 height 29
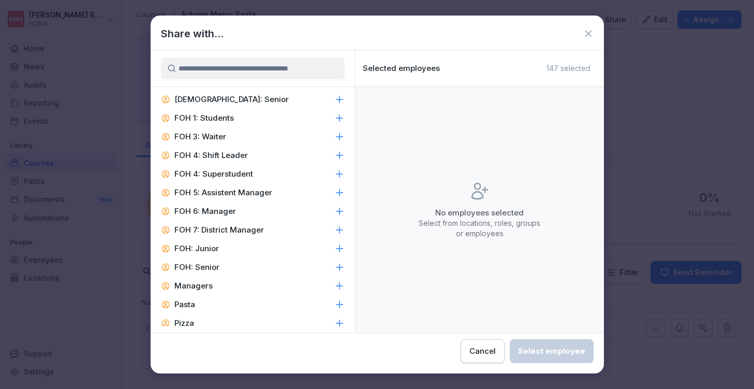
click at [218, 295] on div "Pasta" at bounding box center [253, 304] width 204 height 19
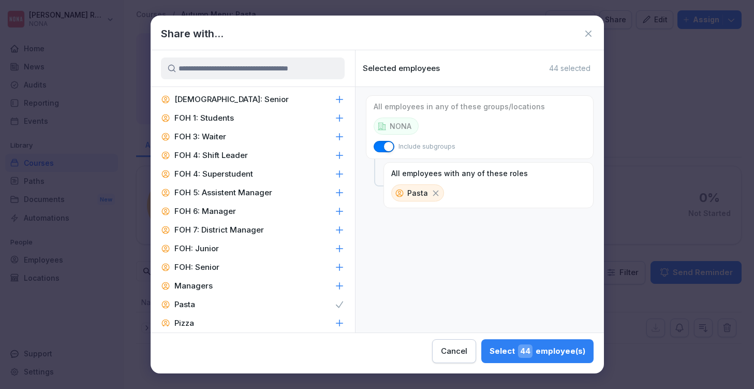
click at [489, 352] on div "Select 44 employee(s)" at bounding box center [537, 350] width 96 height 13
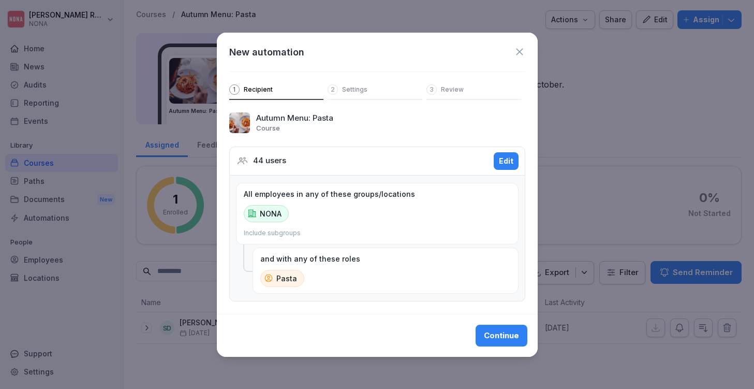
click at [515, 51] on icon at bounding box center [519, 51] width 11 height 11
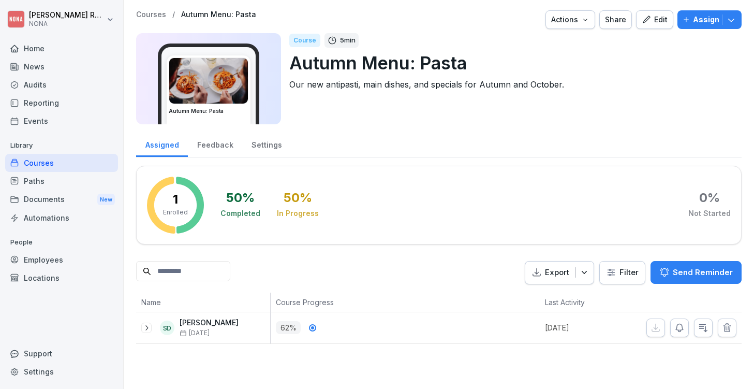
click at [706, 22] on p "Assign" at bounding box center [706, 19] width 26 height 11
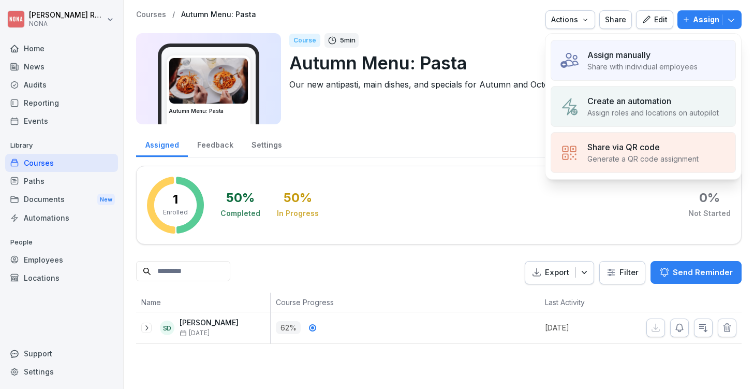
click at [631, 102] on p "Create an automation" at bounding box center [629, 101] width 84 height 12
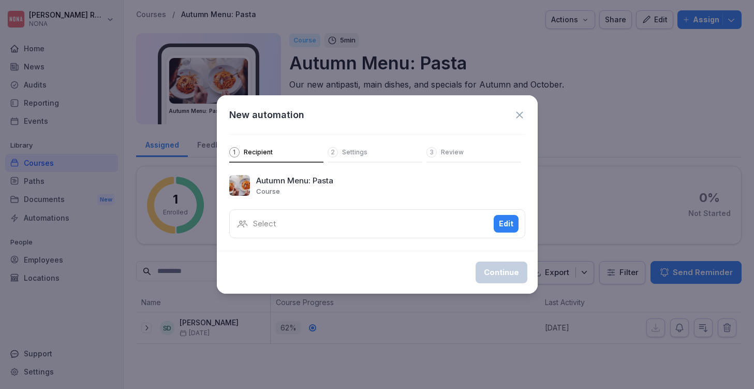
click at [508, 227] on div "Edit" at bounding box center [506, 223] width 14 height 11
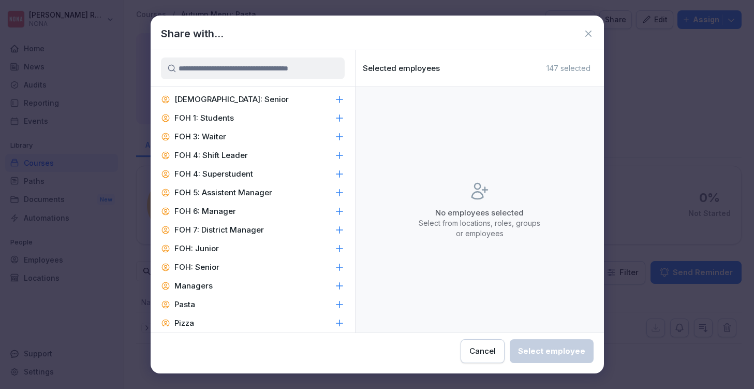
click at [239, 296] on div "Pasta" at bounding box center [253, 304] width 204 height 19
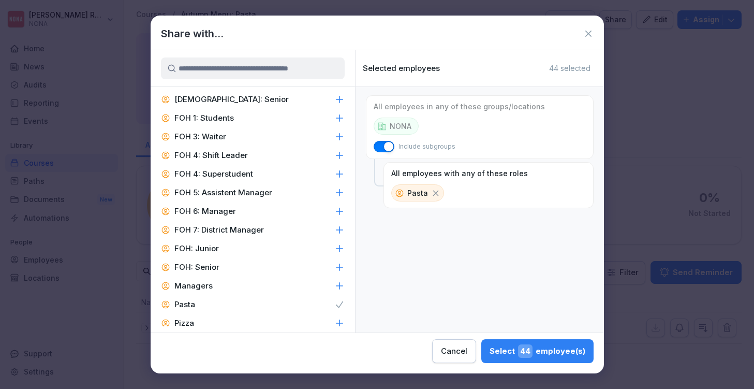
click at [386, 147] on span "button" at bounding box center [388, 146] width 10 height 10
click at [434, 192] on icon at bounding box center [435, 193] width 6 height 6
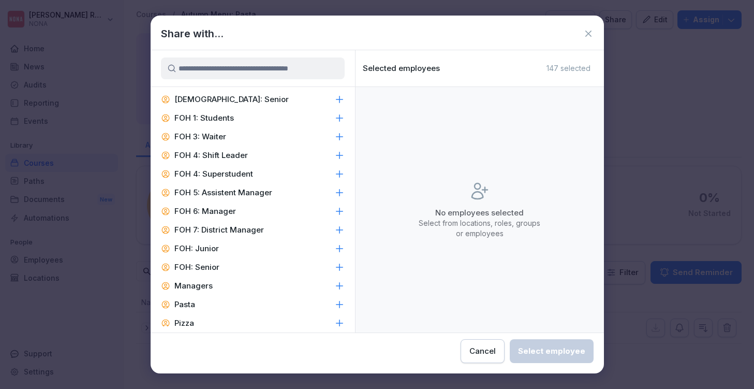
click at [292, 295] on div "Pasta" at bounding box center [253, 304] width 204 height 19
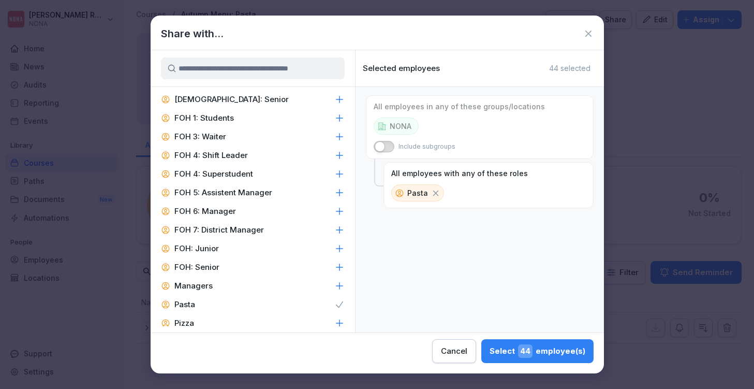
click at [489, 356] on div "Select 44 employee(s)" at bounding box center [537, 350] width 96 height 13
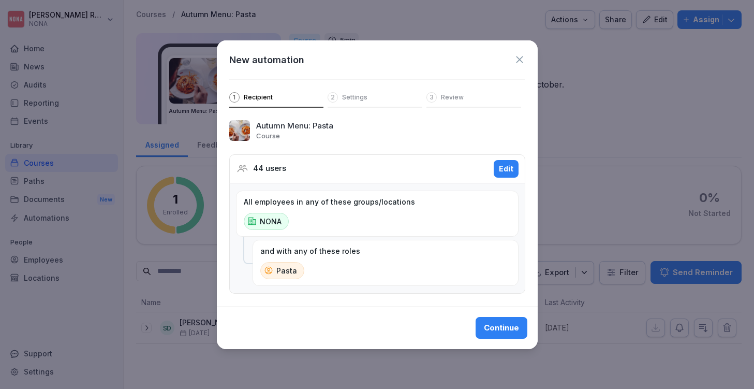
click at [513, 328] on div "Continue" at bounding box center [501, 327] width 35 height 11
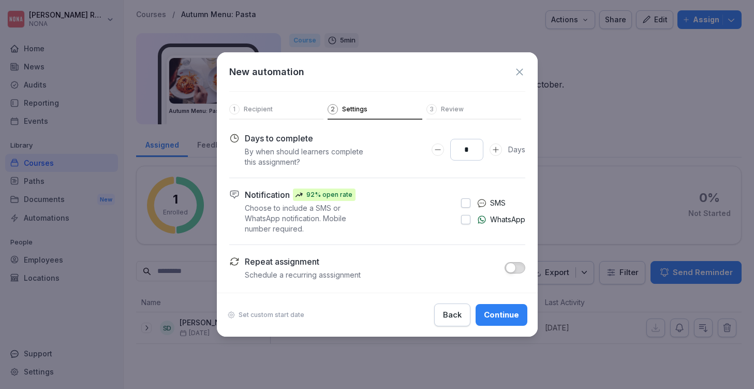
click at [476, 148] on input "*" at bounding box center [466, 150] width 33 height 22
click at [391, 186] on div "Days to complete By when should learners complete this assignment? * Days Notif…" at bounding box center [377, 206] width 296 height 148
click at [465, 220] on button "button" at bounding box center [465, 219] width 9 height 9
click at [464, 200] on button "button" at bounding box center [465, 202] width 9 height 9
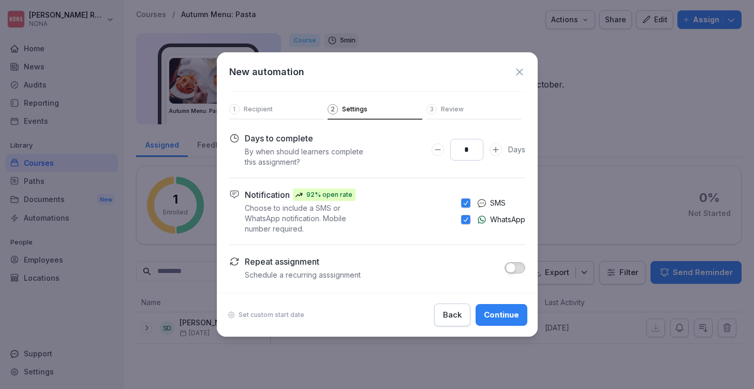
click at [464, 200] on span "button" at bounding box center [465, 203] width 8 height 8
click at [499, 317] on div "Continue" at bounding box center [501, 314] width 35 height 11
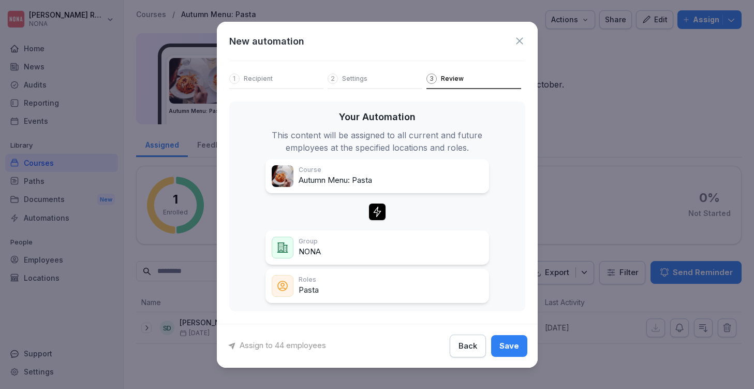
click at [505, 348] on div "Save" at bounding box center [509, 345] width 20 height 11
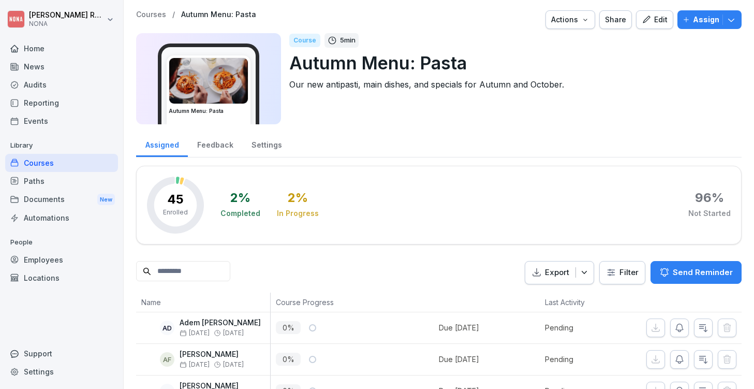
scroll to position [0, 0]
click at [62, 161] on div "Courses" at bounding box center [61, 163] width 113 height 18
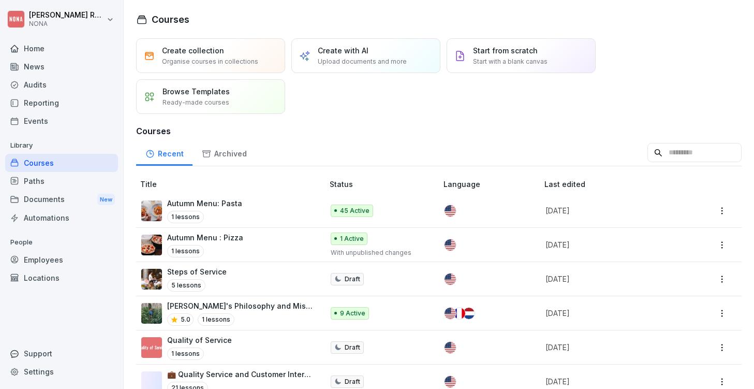
click at [253, 237] on div "Autumn Menu : Pizza 1 lessons" at bounding box center [227, 244] width 172 height 25
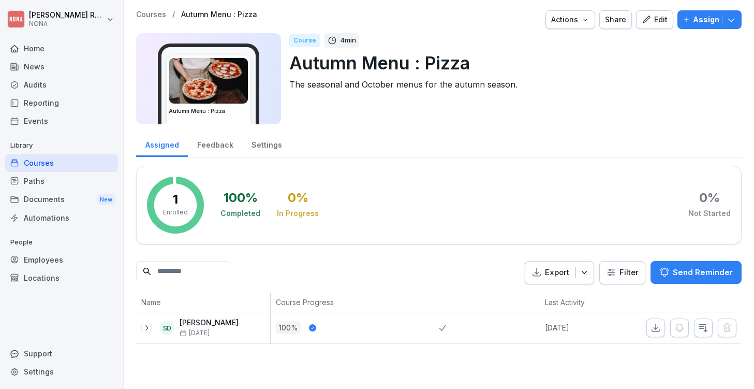
click at [707, 21] on p "Assign" at bounding box center [706, 19] width 26 height 11
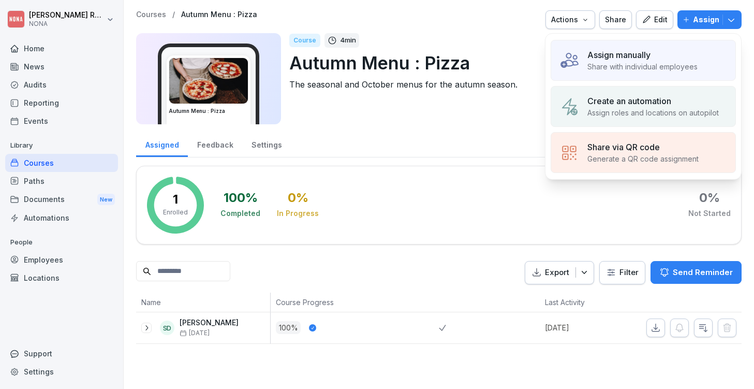
click at [648, 109] on p "Assign roles and locations on autopilot" at bounding box center [652, 112] width 131 height 11
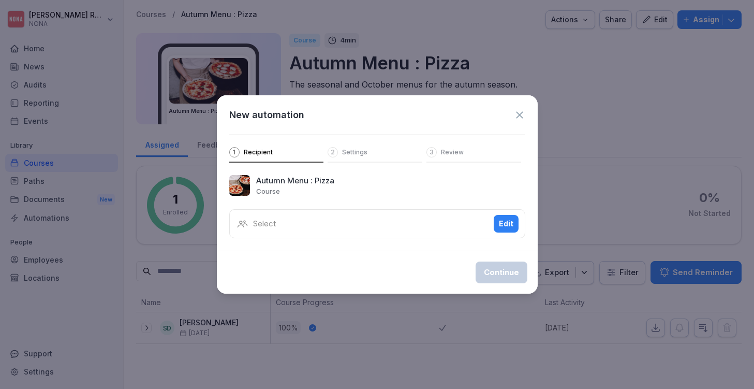
click at [501, 221] on div "Edit" at bounding box center [506, 223] width 14 height 11
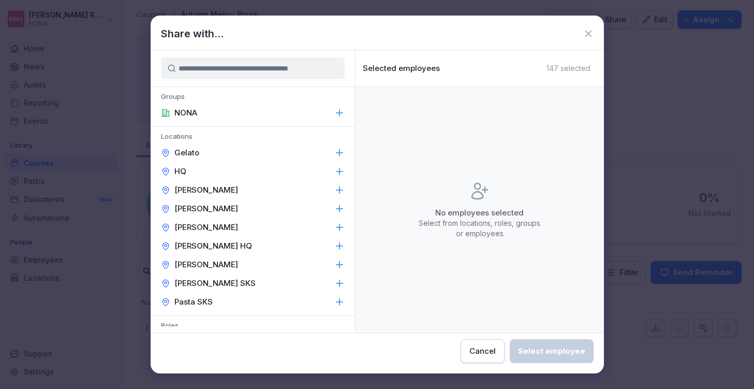
click at [253, 204] on div "[PERSON_NAME]" at bounding box center [253, 208] width 204 height 19
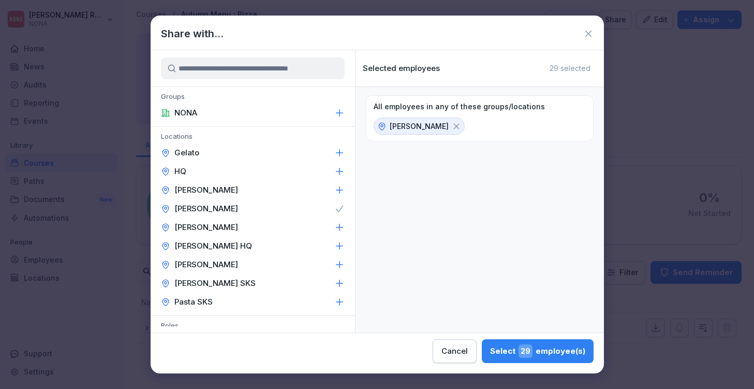
click at [233, 263] on div "[PERSON_NAME]" at bounding box center [253, 264] width 204 height 19
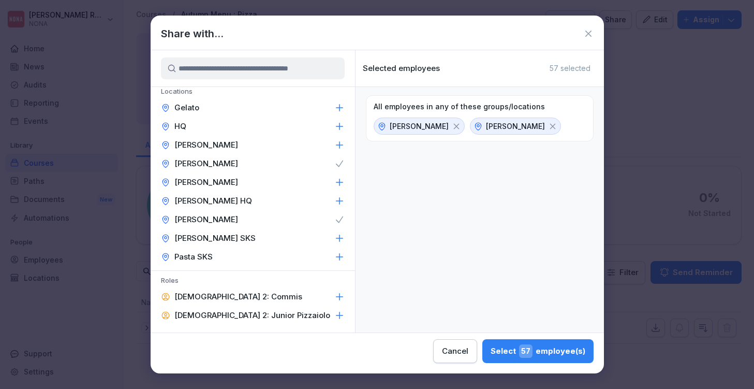
scroll to position [46, 0]
click at [289, 161] on div "[PERSON_NAME]" at bounding box center [253, 163] width 204 height 19
click at [291, 218] on div "[PERSON_NAME]" at bounding box center [253, 219] width 204 height 19
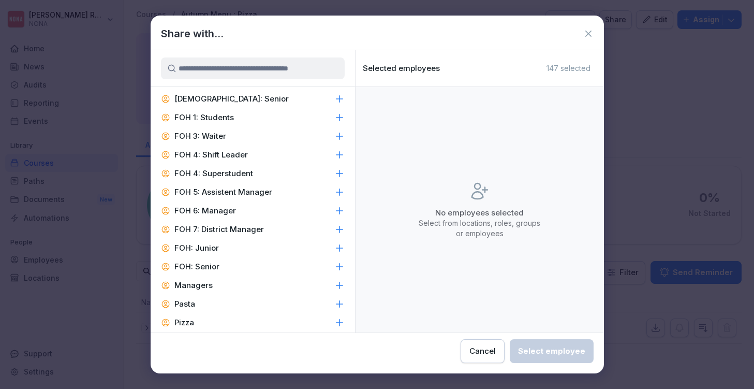
scroll to position [383, 0]
click at [237, 314] on div "Pizza" at bounding box center [253, 323] width 204 height 19
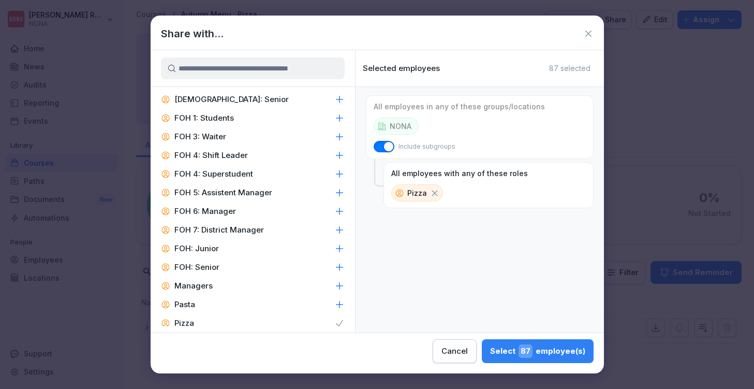
click at [490, 350] on div "Select 87 employee(s)" at bounding box center [537, 350] width 95 height 13
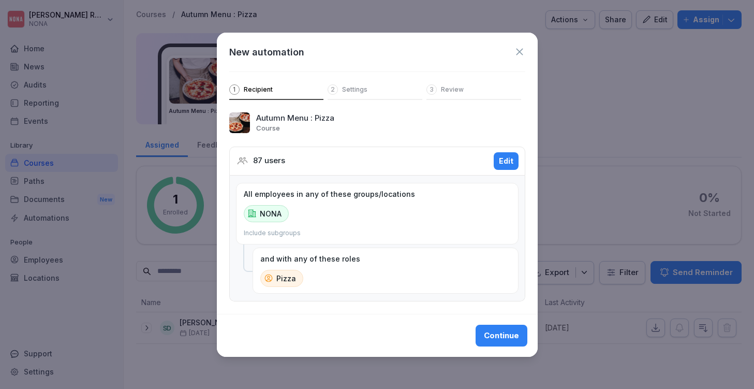
click at [498, 335] on div "Continue" at bounding box center [501, 335] width 35 height 11
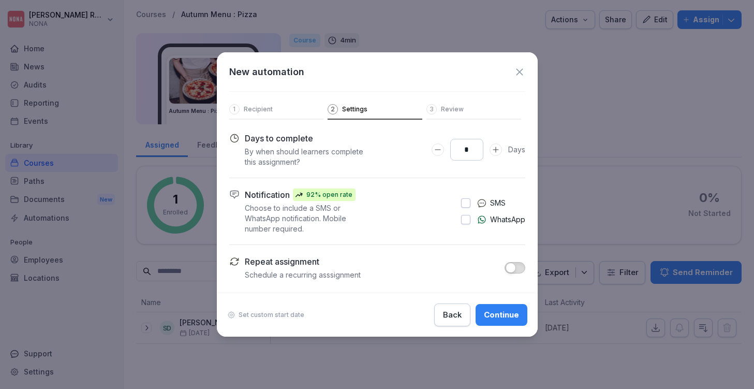
click at [463, 219] on button "button" at bounding box center [465, 219] width 9 height 9
click at [503, 316] on div "Continue" at bounding box center [501, 314] width 35 height 11
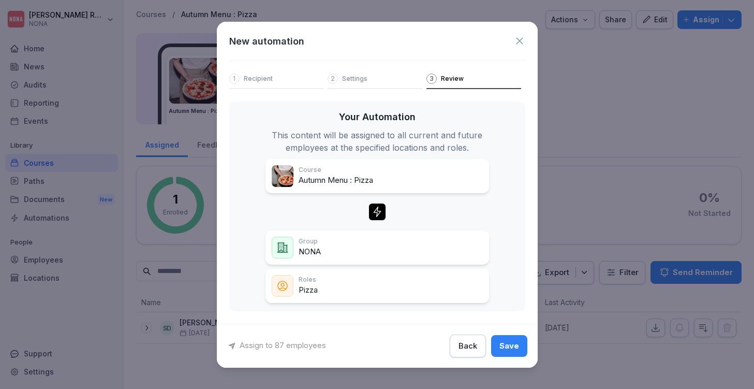
click at [511, 345] on div "Save" at bounding box center [509, 345] width 20 height 11
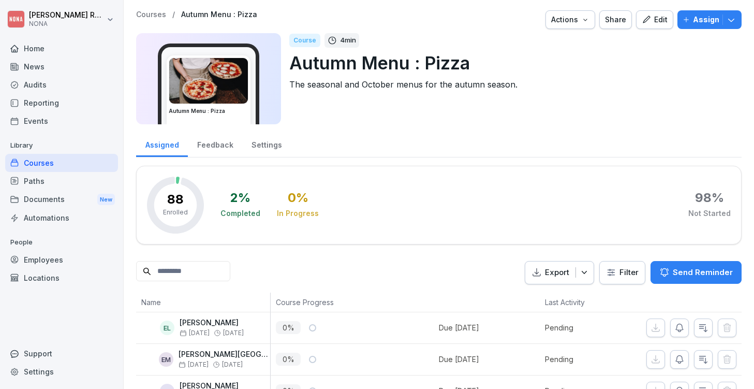
scroll to position [0, 0]
click at [622, 73] on p "Autumn Menu : Pizza" at bounding box center [511, 63] width 444 height 26
